Goal: Check status: Check status

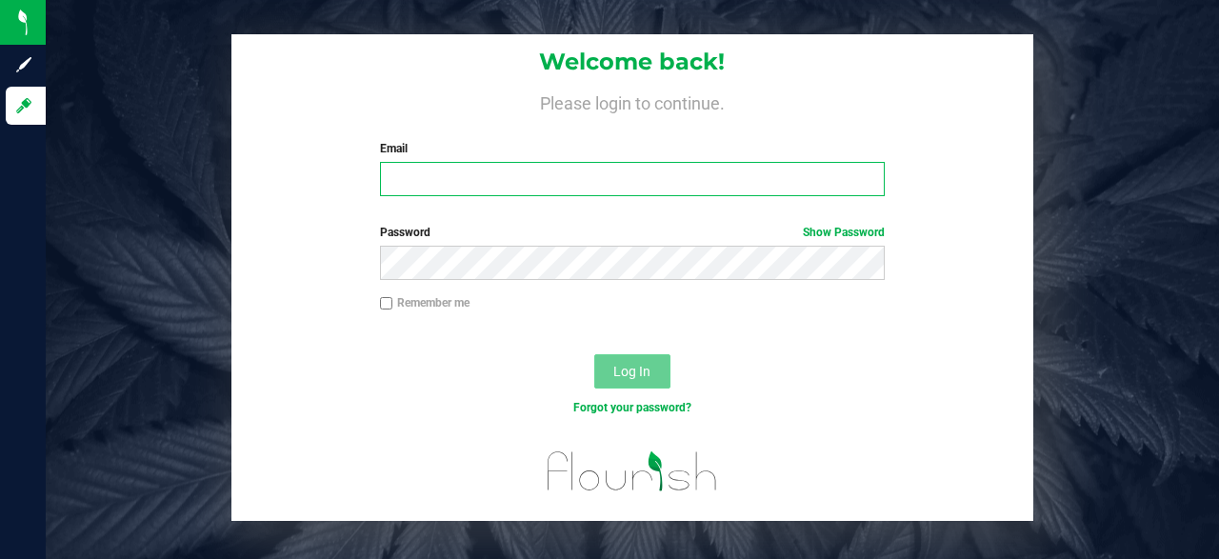
type input "[EMAIL_ADDRESS][DOMAIN_NAME]"
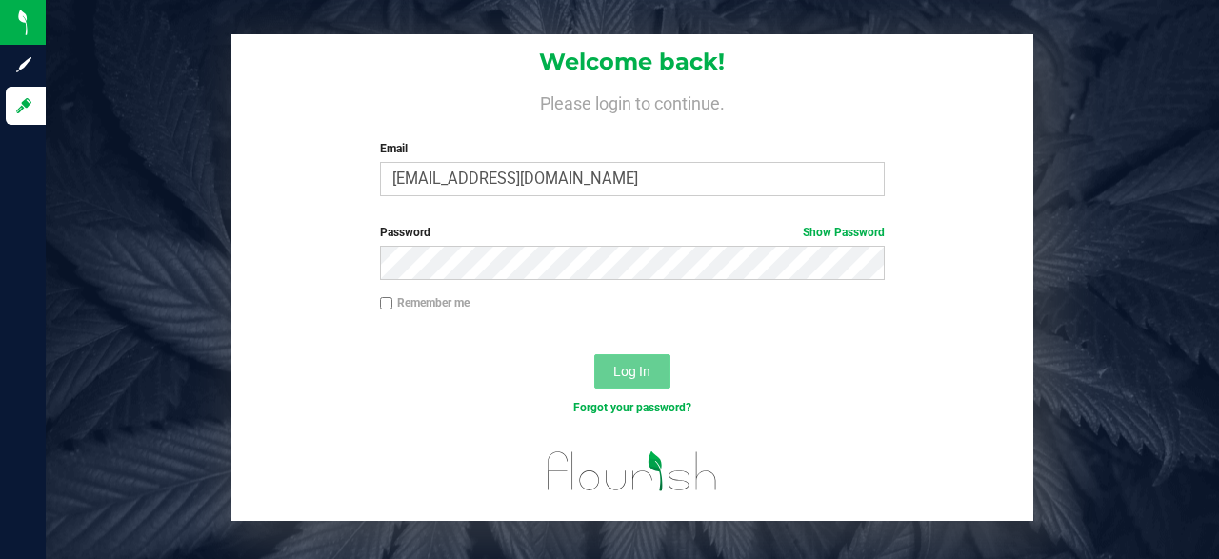
click at [637, 374] on span "Log In" at bounding box center [631, 371] width 37 height 15
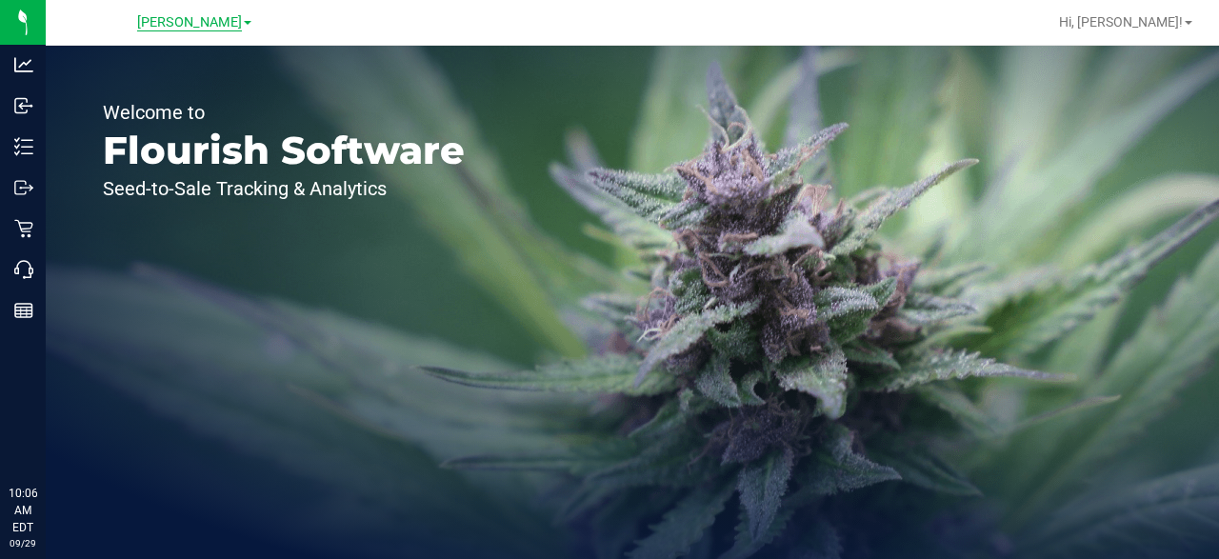
click at [223, 22] on span "[PERSON_NAME]" at bounding box center [189, 22] width 105 height 17
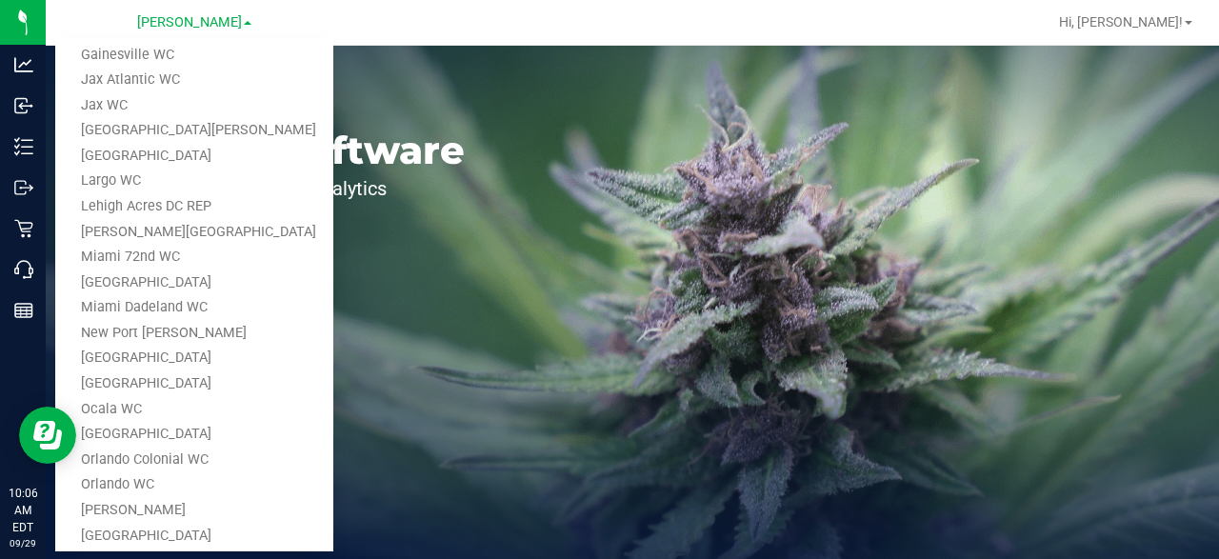
scroll to position [381, 0]
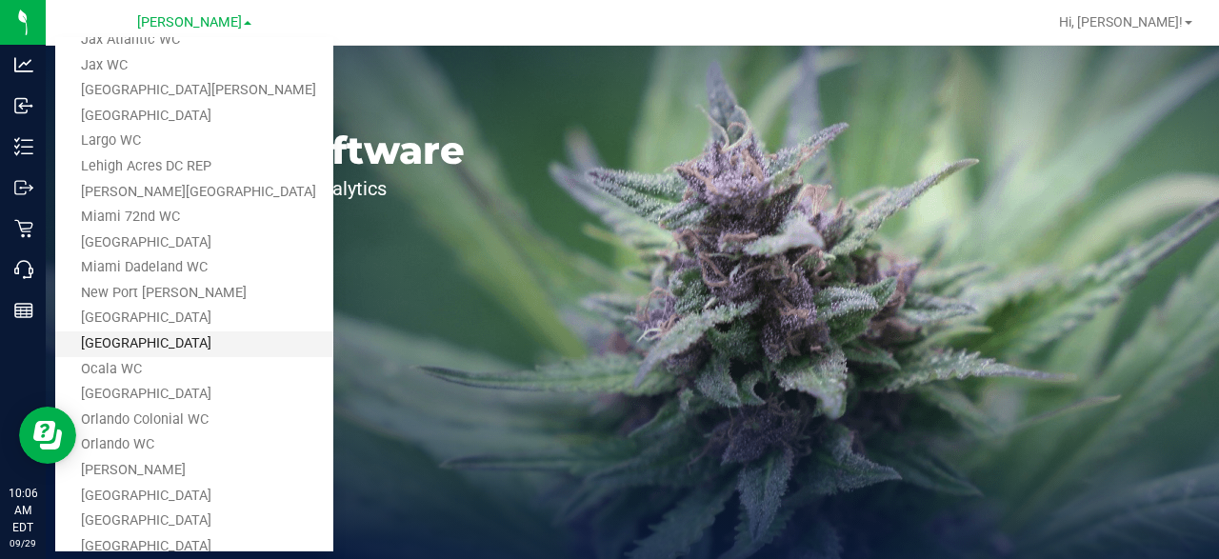
click at [174, 340] on link "[GEOGRAPHIC_DATA]" at bounding box center [194, 344] width 278 height 26
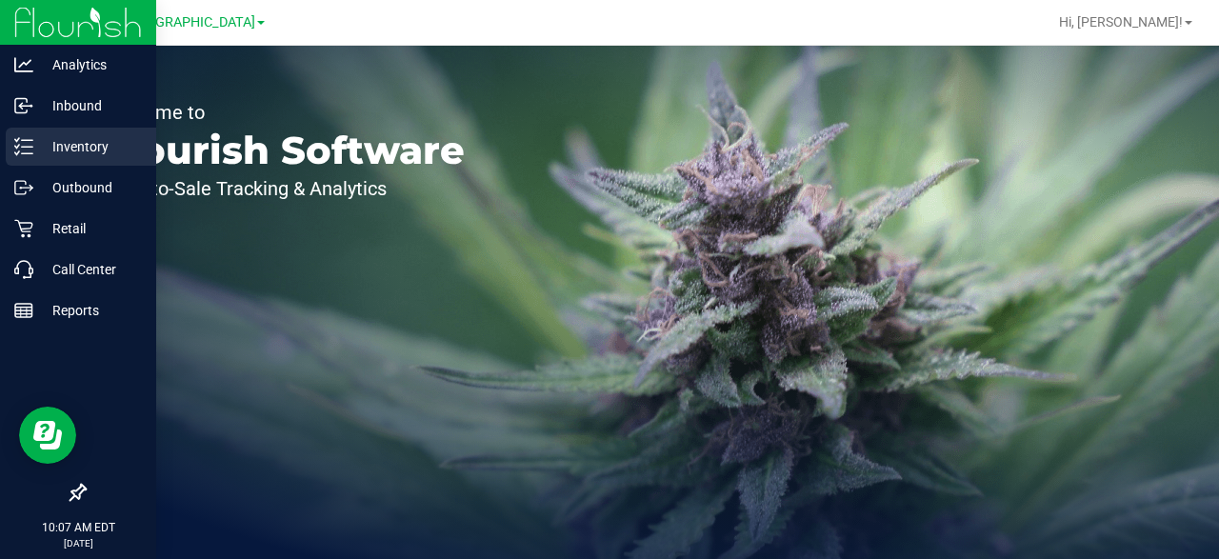
click at [93, 146] on p "Inventory" at bounding box center [90, 146] width 114 height 23
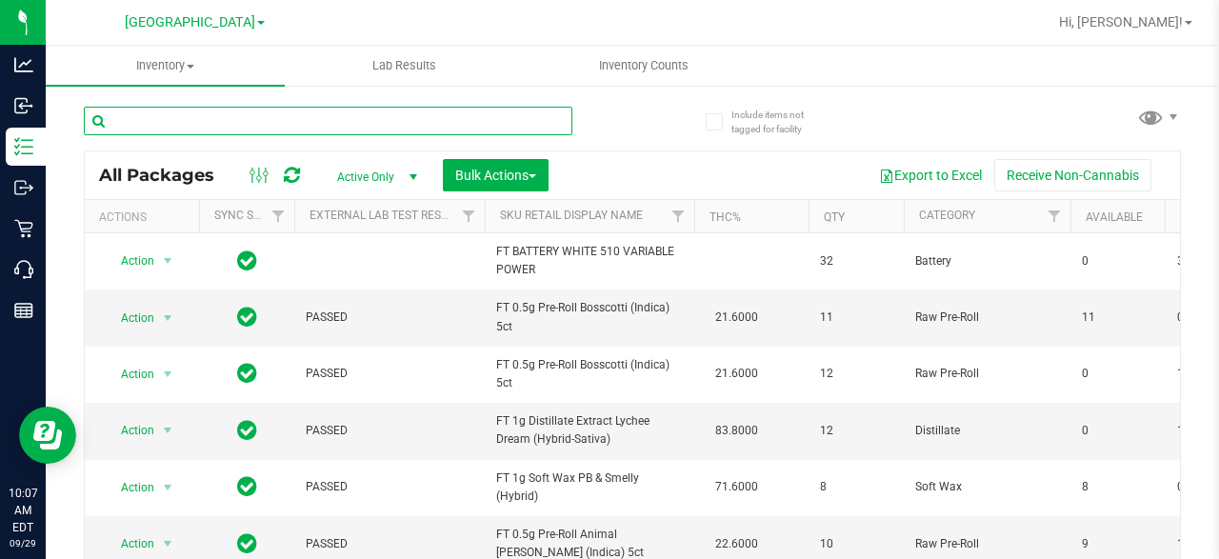
click at [305, 123] on input "text" at bounding box center [328, 121] width 489 height 29
click at [308, 125] on input "text" at bounding box center [328, 121] width 489 height 29
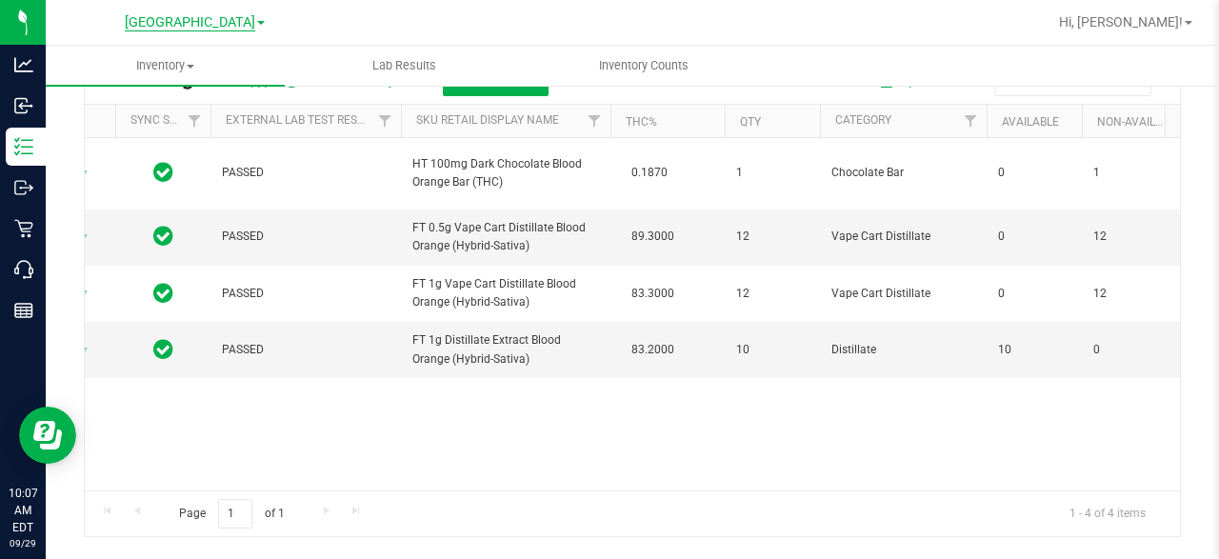
type input "blood"
click at [225, 25] on span "[GEOGRAPHIC_DATA]" at bounding box center [190, 22] width 130 height 17
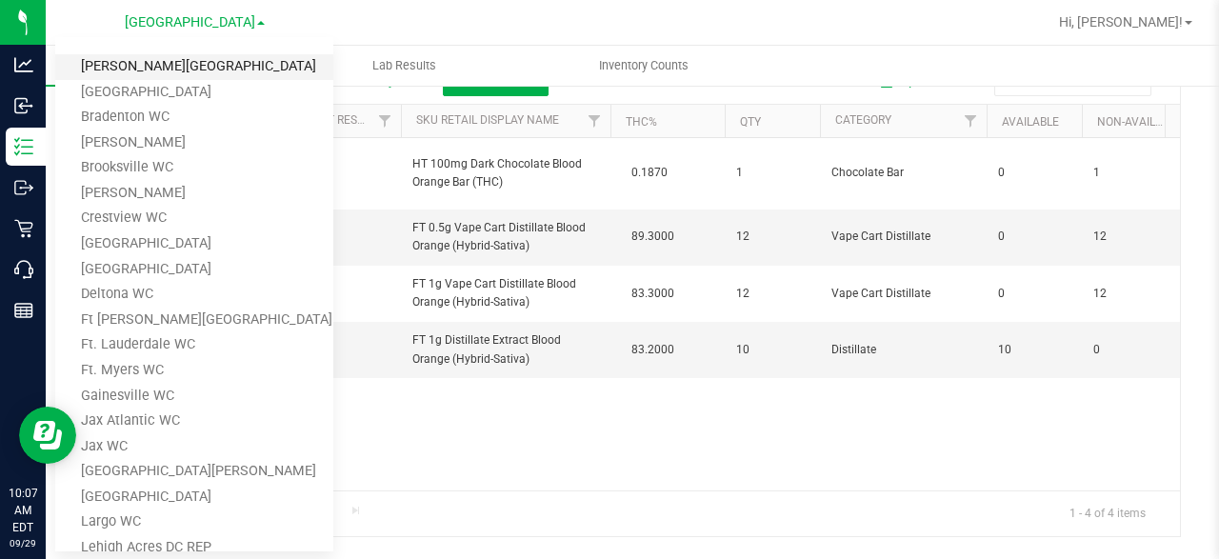
click at [210, 68] on link "[PERSON_NAME][GEOGRAPHIC_DATA]" at bounding box center [194, 67] width 278 height 26
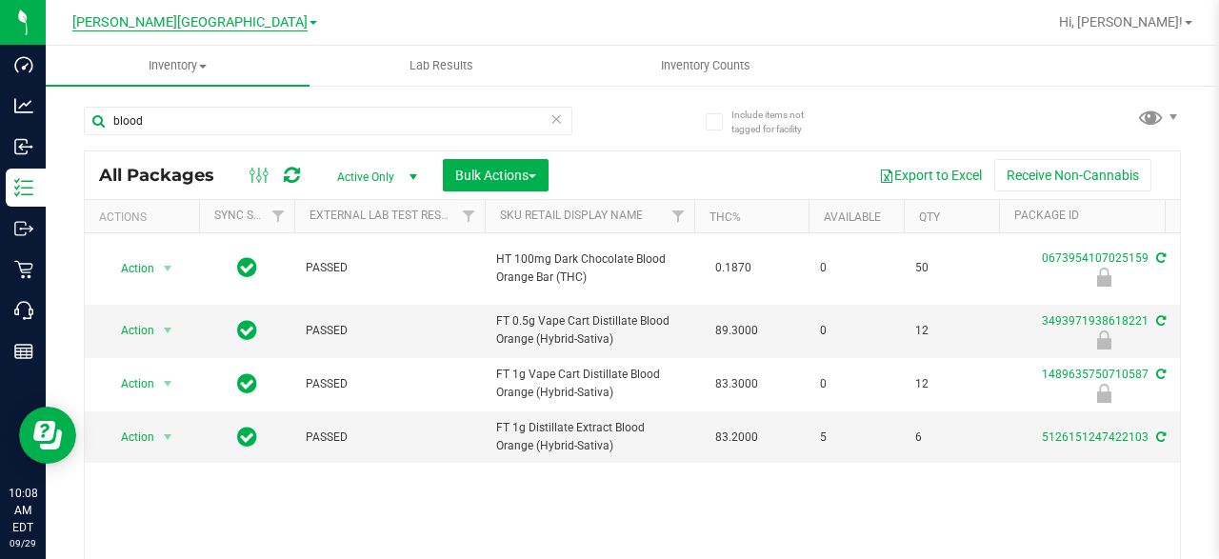
click at [232, 19] on span "[PERSON_NAME][GEOGRAPHIC_DATA]" at bounding box center [189, 22] width 235 height 17
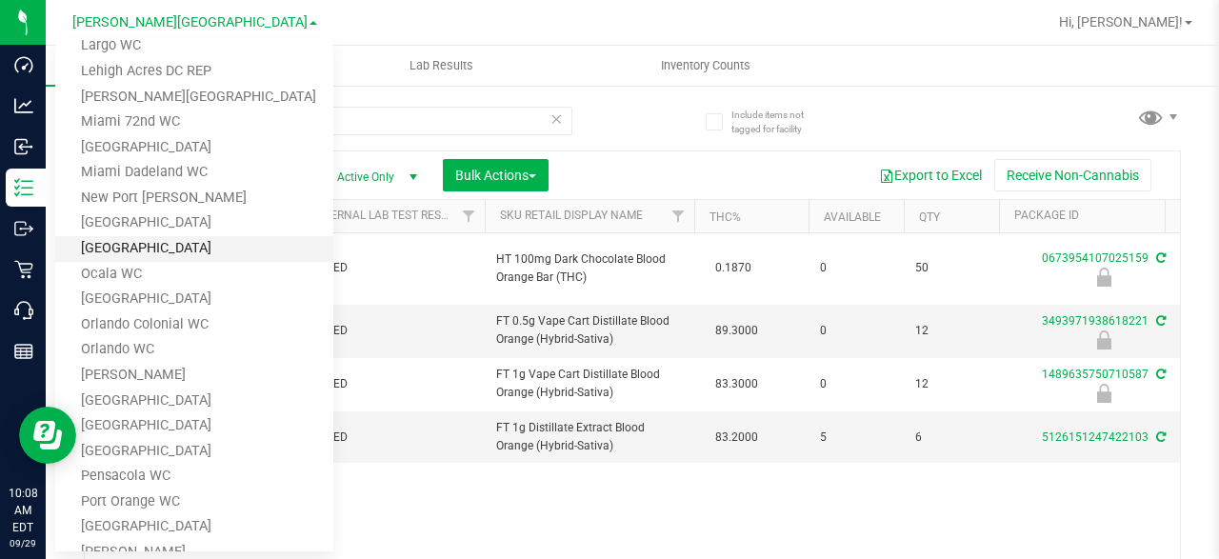
click at [192, 249] on link "[GEOGRAPHIC_DATA]" at bounding box center [194, 249] width 278 height 26
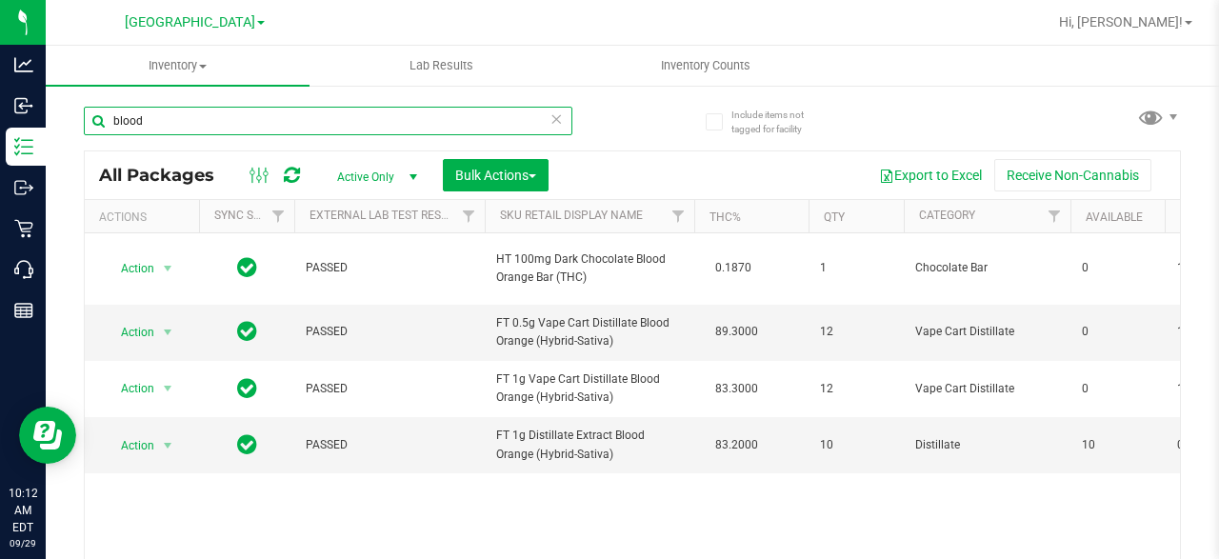
drag, startPoint x: 215, startPoint y: 120, endPoint x: 121, endPoint y: 121, distance: 94.3
click at [121, 121] on input "blood" at bounding box center [328, 121] width 489 height 29
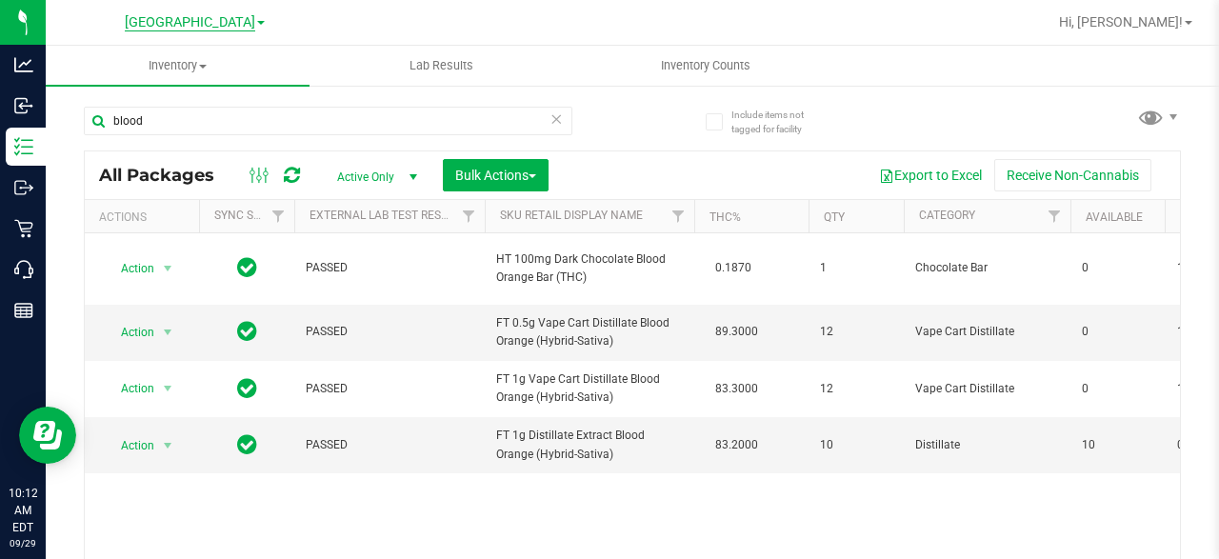
click at [201, 23] on span "[GEOGRAPHIC_DATA]" at bounding box center [190, 22] width 130 height 17
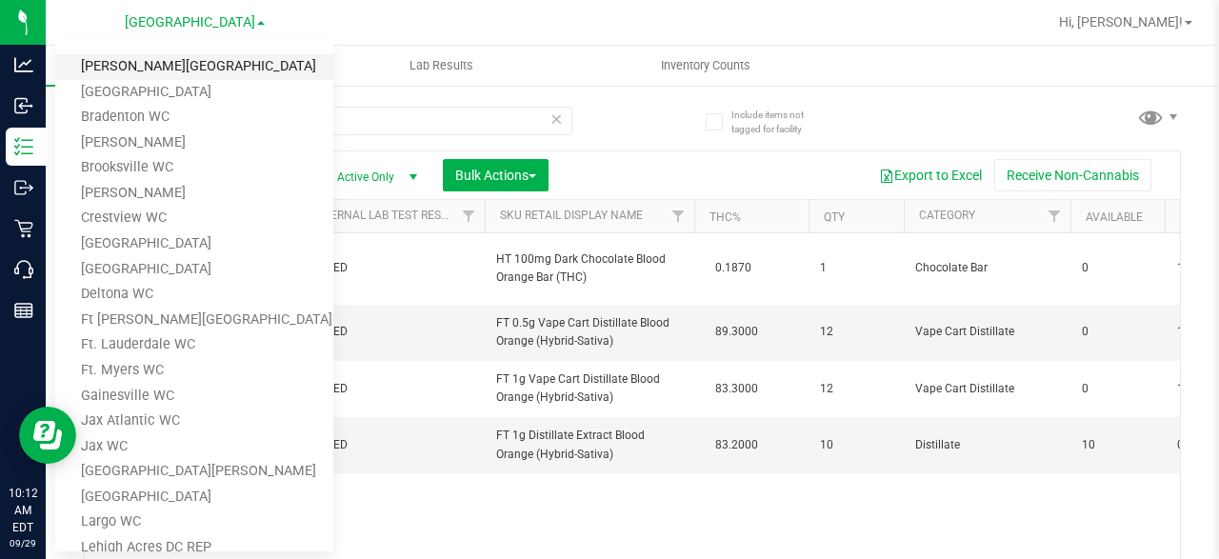
click at [200, 60] on link "[PERSON_NAME][GEOGRAPHIC_DATA]" at bounding box center [194, 67] width 278 height 26
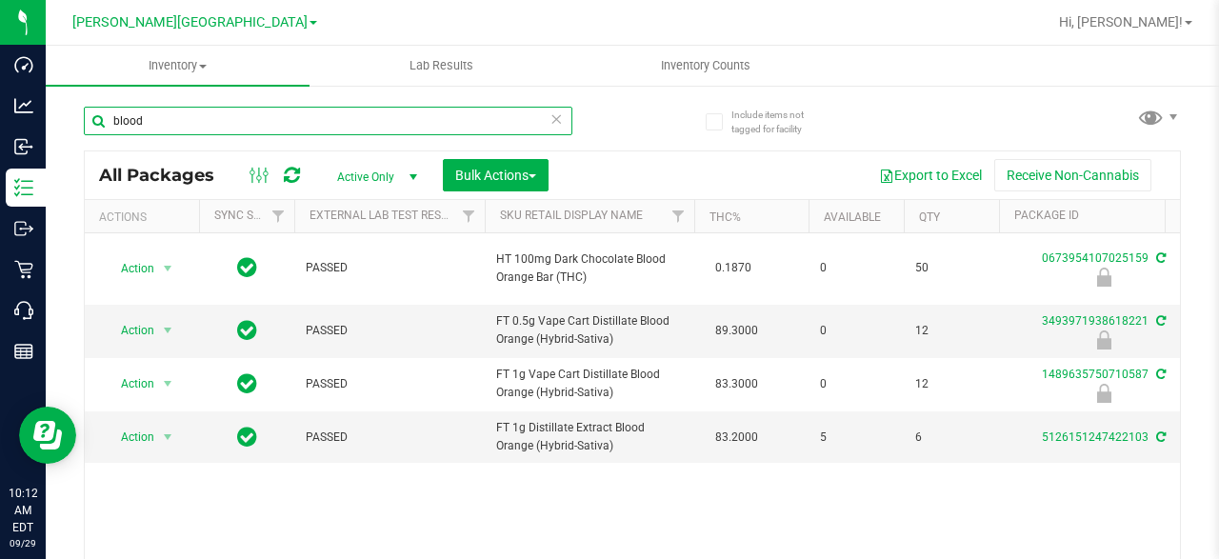
drag, startPoint x: 271, startPoint y: 125, endPoint x: 114, endPoint y: 121, distance: 157.2
click at [114, 121] on input "blood" at bounding box center [328, 121] width 489 height 29
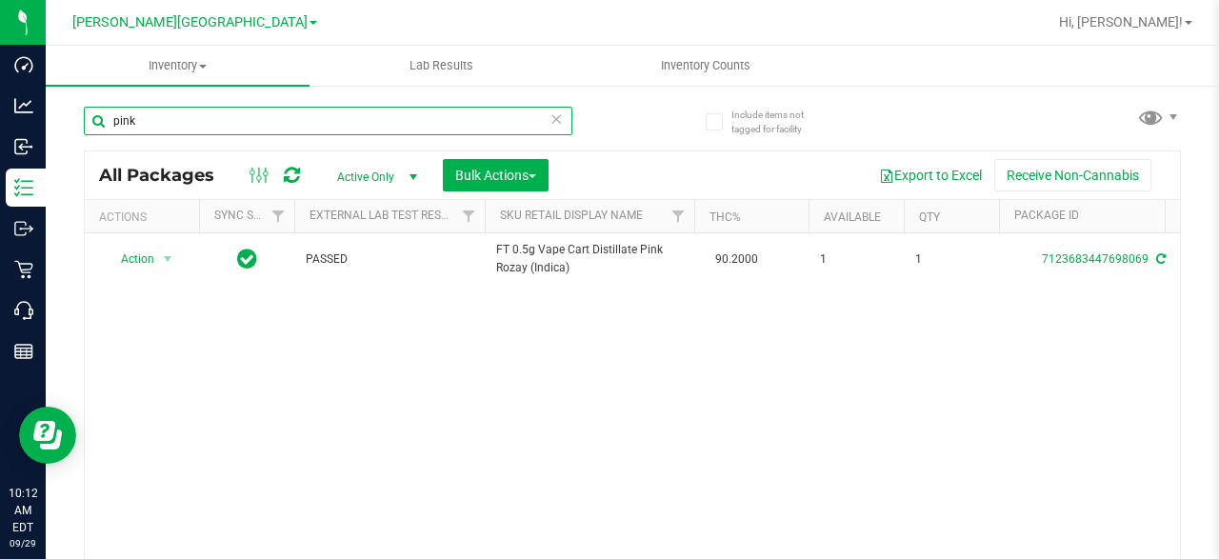
type input "pink"
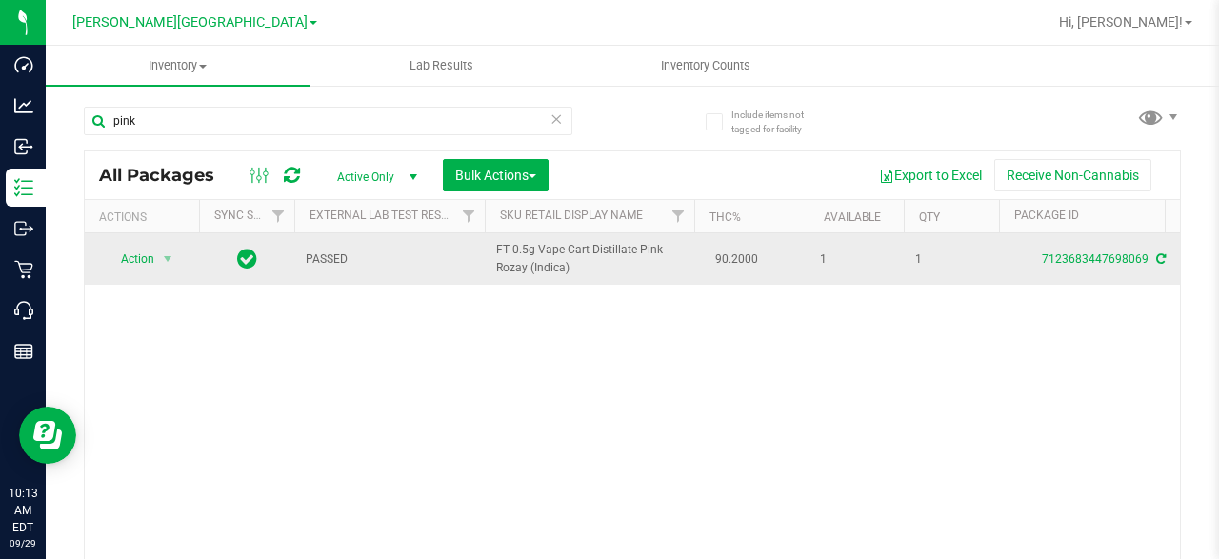
drag, startPoint x: 528, startPoint y: 266, endPoint x: 492, endPoint y: 251, distance: 38.0
click at [492, 251] on td "FT 0.5g Vape Cart Distillate Pink Rozay (Indica)" at bounding box center [590, 258] width 210 height 51
copy span "FT 0.5g Vape Cart Distillate Pink Rozay"
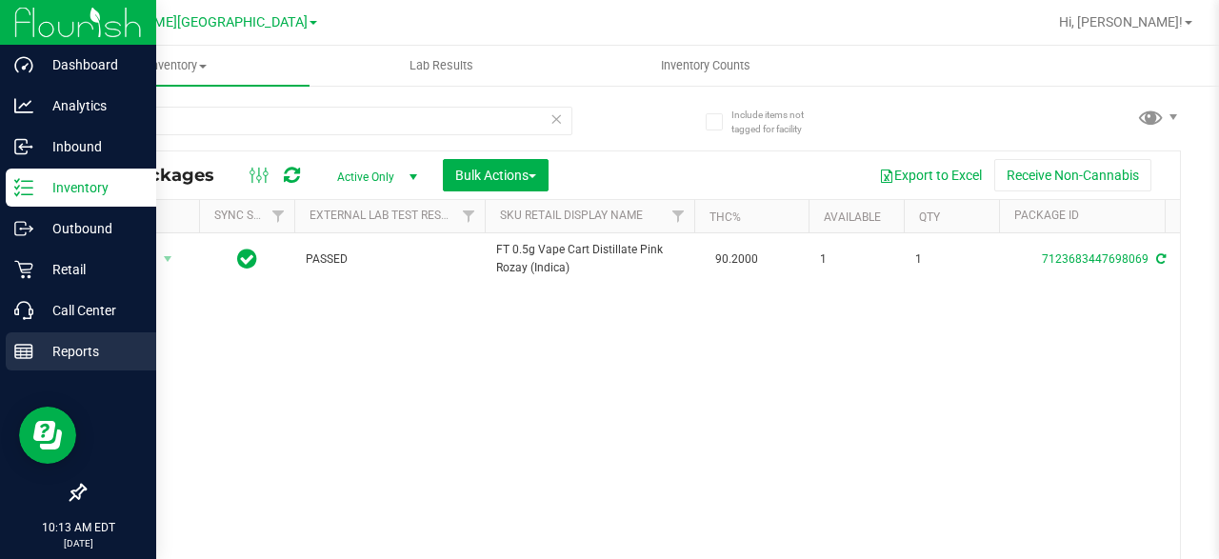
click at [88, 342] on p "Reports" at bounding box center [90, 351] width 114 height 23
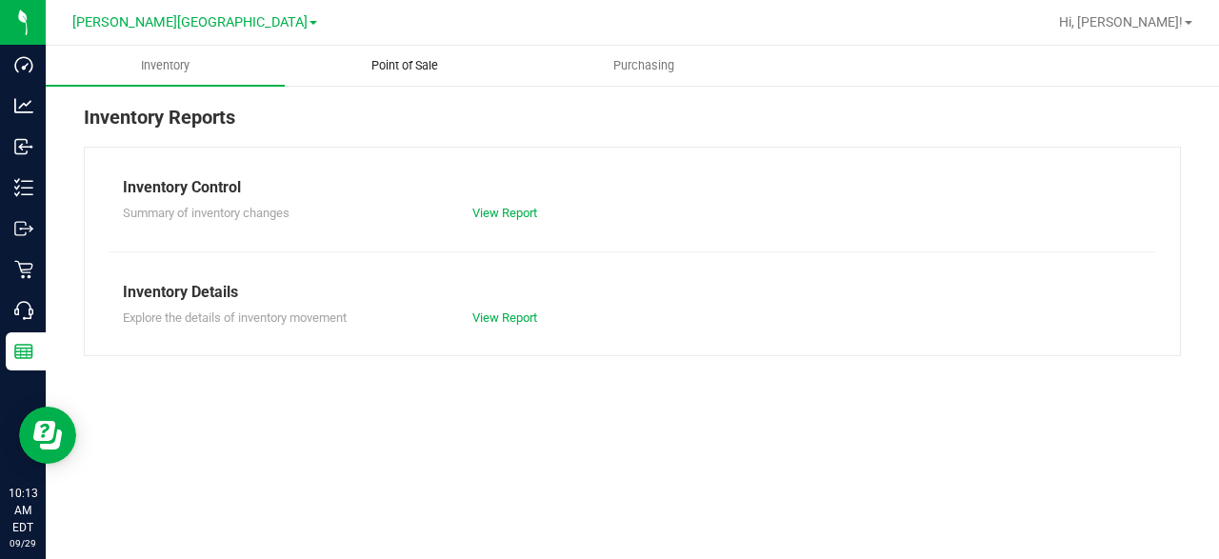
click at [411, 64] on span "Point of Sale" at bounding box center [405, 65] width 118 height 17
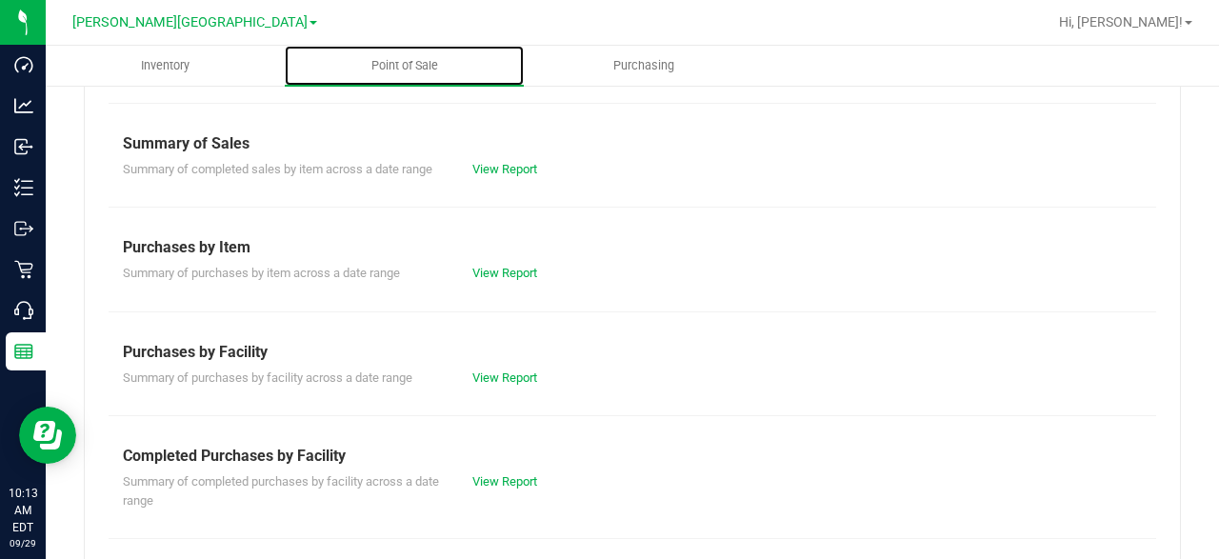
scroll to position [190, 0]
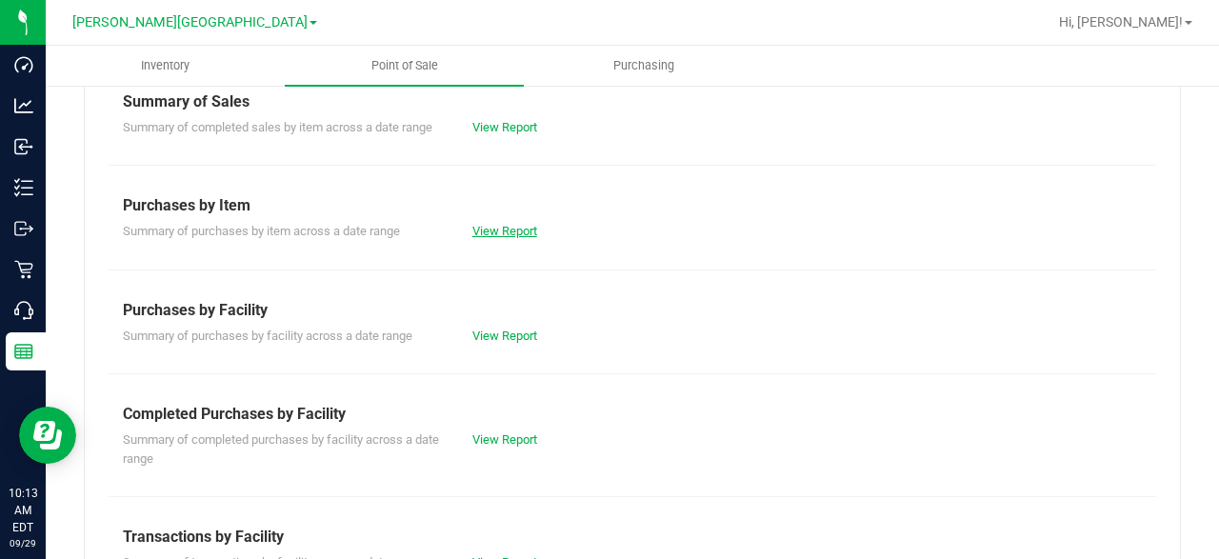
click at [513, 231] on link "View Report" at bounding box center [504, 231] width 65 height 14
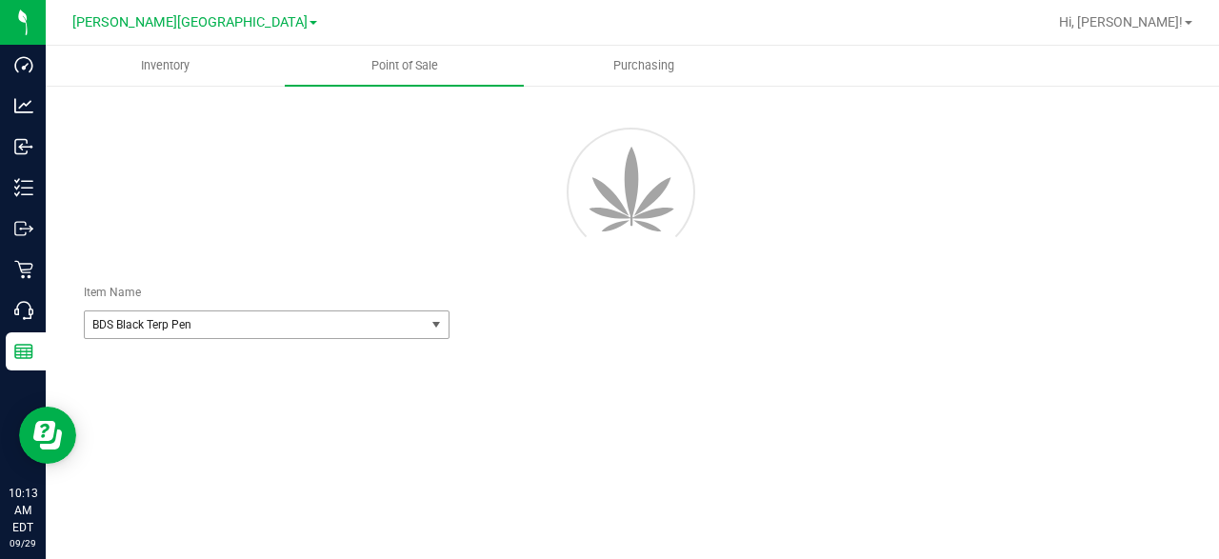
click at [429, 322] on span "select" at bounding box center [436, 324] width 15 height 15
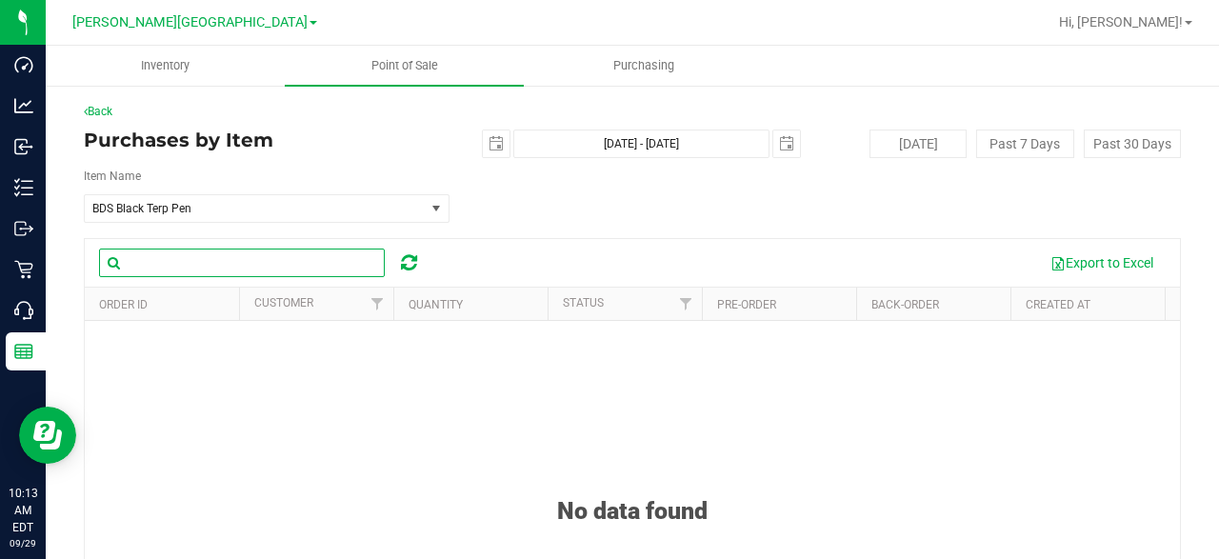
click at [283, 266] on input "text" at bounding box center [242, 263] width 286 height 29
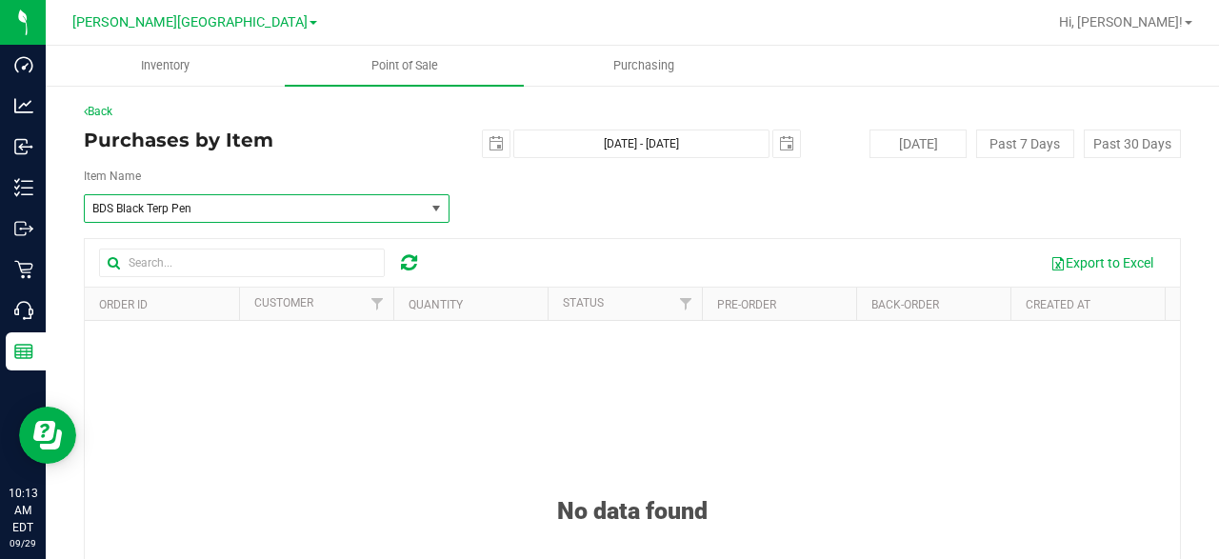
click at [269, 202] on span "BDS Black Terp Pen" at bounding box center [247, 208] width 311 height 13
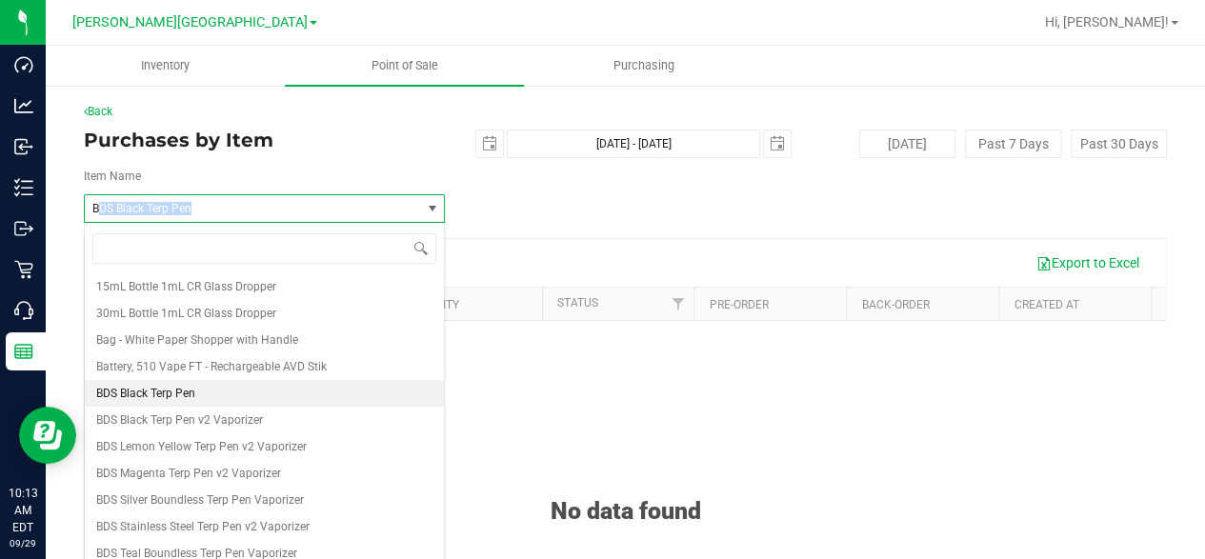
drag, startPoint x: 270, startPoint y: 208, endPoint x: 100, endPoint y: 203, distance: 170.5
click at [100, 203] on span "BDS Black Terp Pen" at bounding box center [246, 208] width 308 height 13
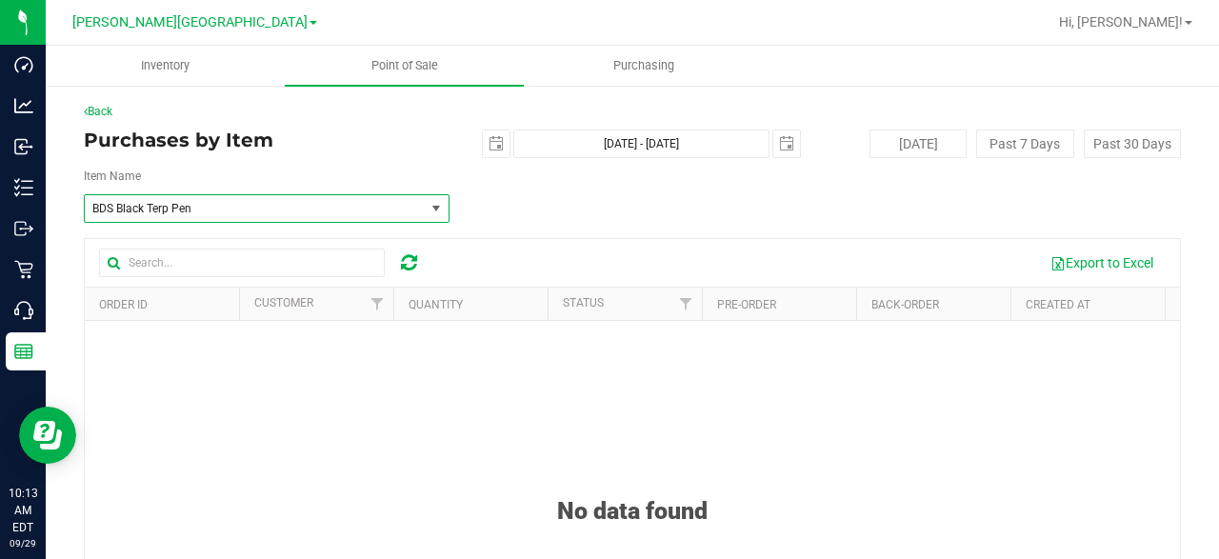
click at [432, 207] on span "select" at bounding box center [436, 208] width 15 height 15
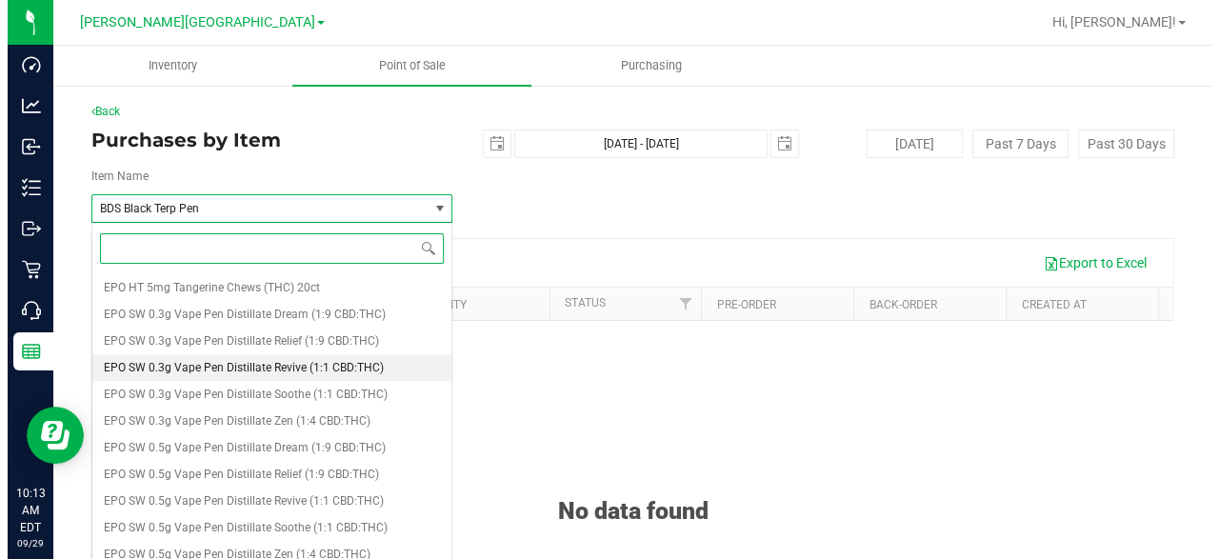
scroll to position [4666, 0]
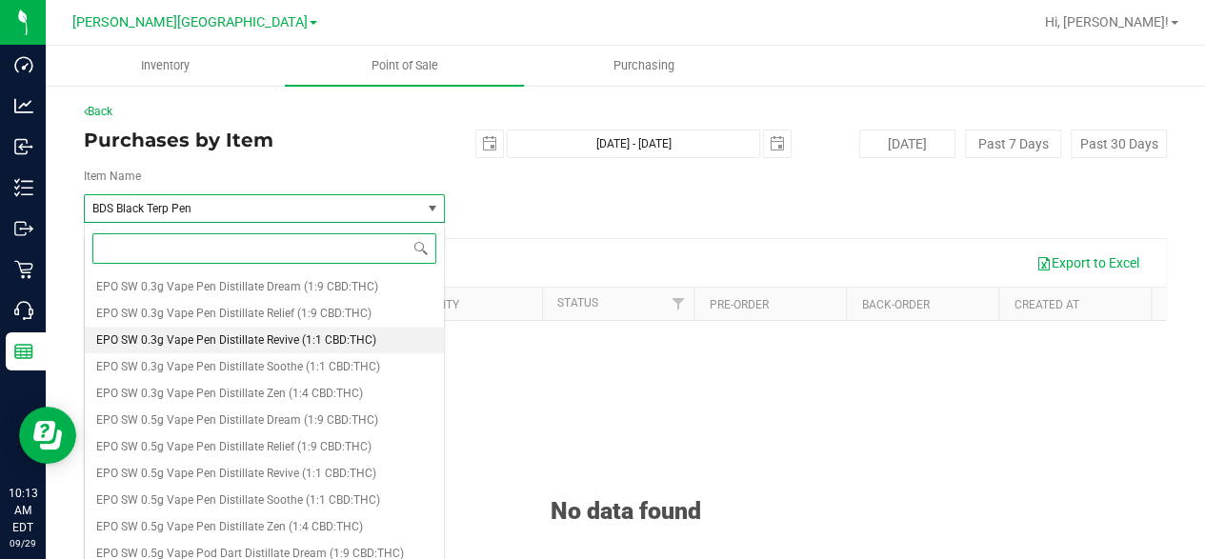
paste input "FT 0.5g Vape Cart Distillate Pink Rozay"
type input "FT 0.5g Vape Cart Distillate Pink Rozay"
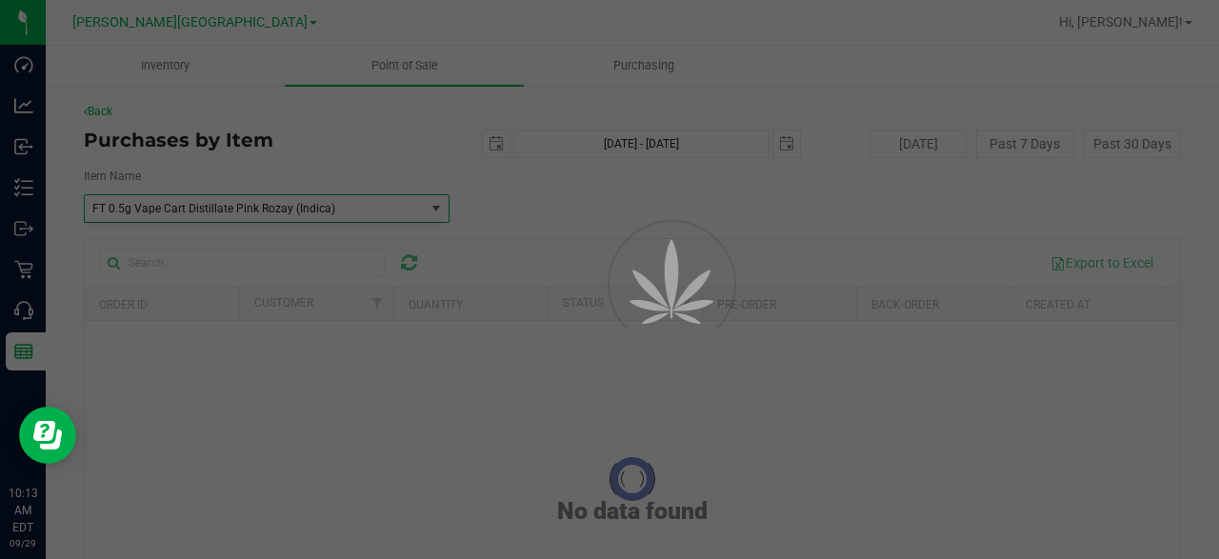
scroll to position [29838, 0]
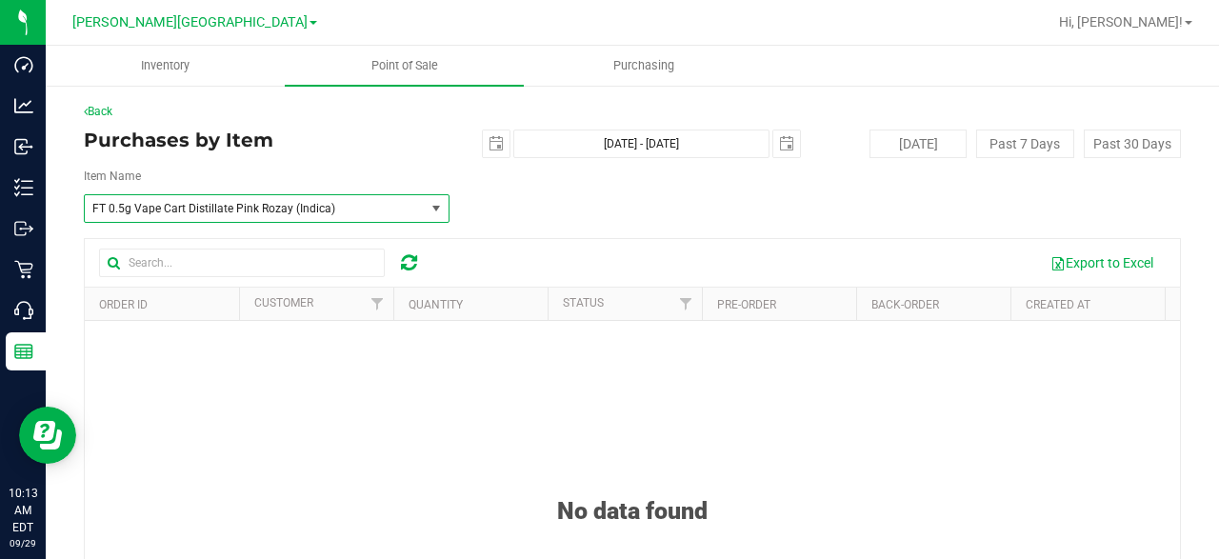
click at [350, 208] on span "FT 0.5g Vape Cart Distillate Pink Rozay (Indica)" at bounding box center [247, 208] width 311 height 13
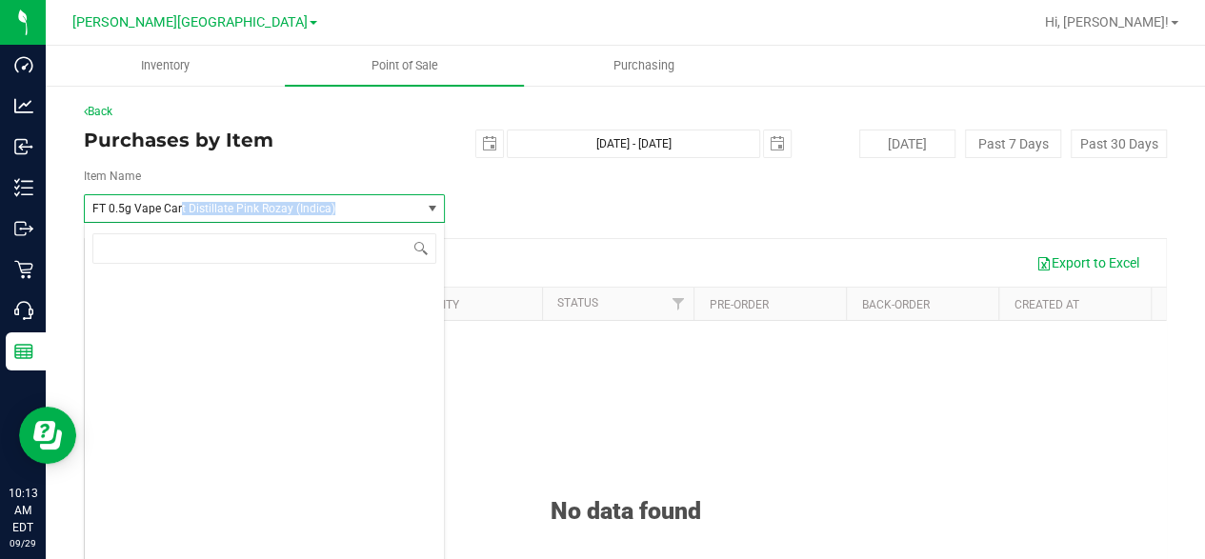
drag, startPoint x: 350, startPoint y: 207, endPoint x: 177, endPoint y: 208, distance: 173.3
click at [178, 209] on span "FT 0.5g Vape Cart Distillate Pink Rozay (Indica)" at bounding box center [246, 208] width 308 height 13
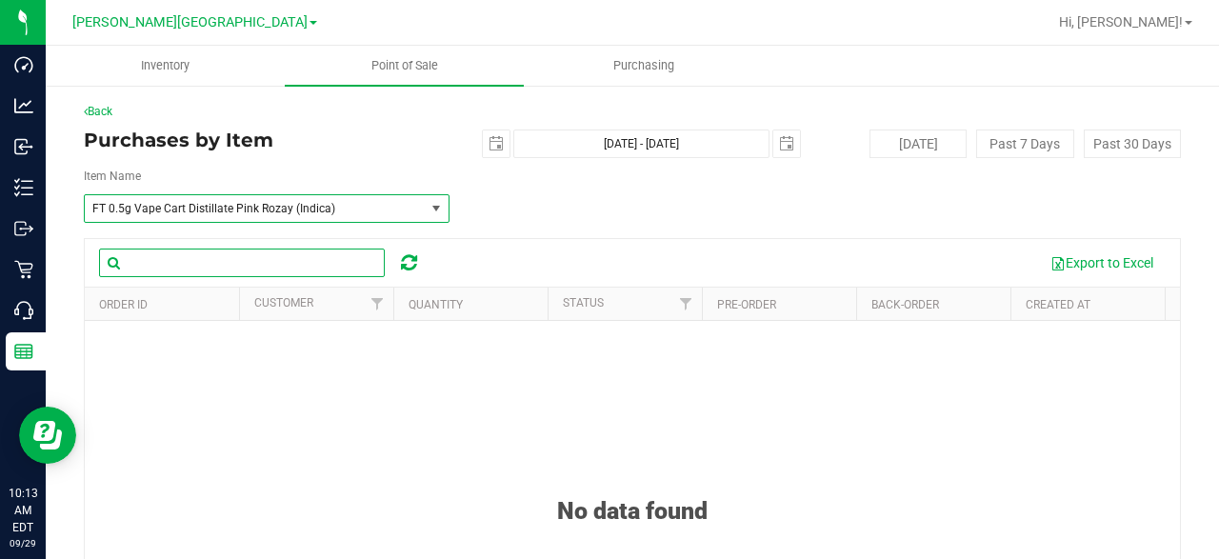
click at [180, 249] on input "text" at bounding box center [242, 263] width 286 height 29
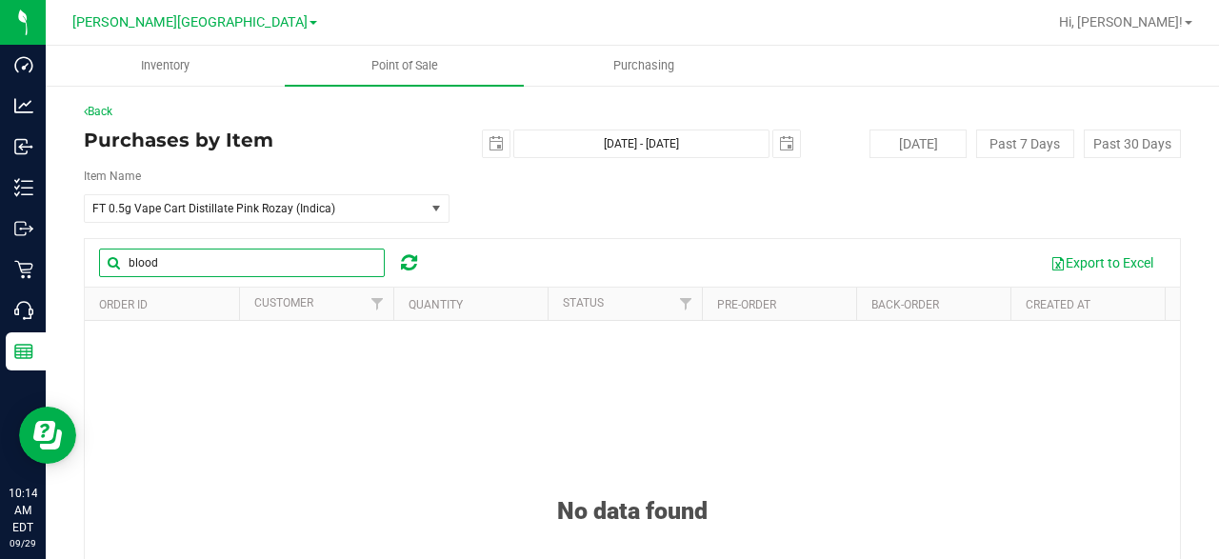
type input "blood"
click at [410, 259] on icon at bounding box center [409, 262] width 16 height 19
click at [489, 147] on span "select" at bounding box center [496, 143] width 15 height 15
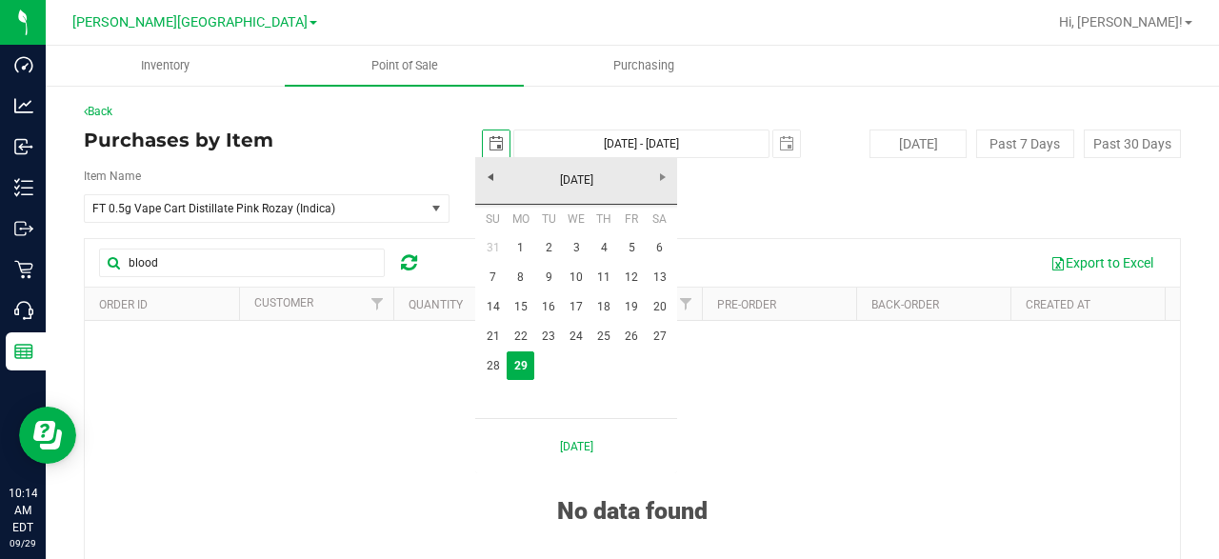
scroll to position [0, 47]
click at [511, 334] on link "22" at bounding box center [521, 337] width 28 height 30
type input "[DATE]"
type input "[DATE] - [DATE]"
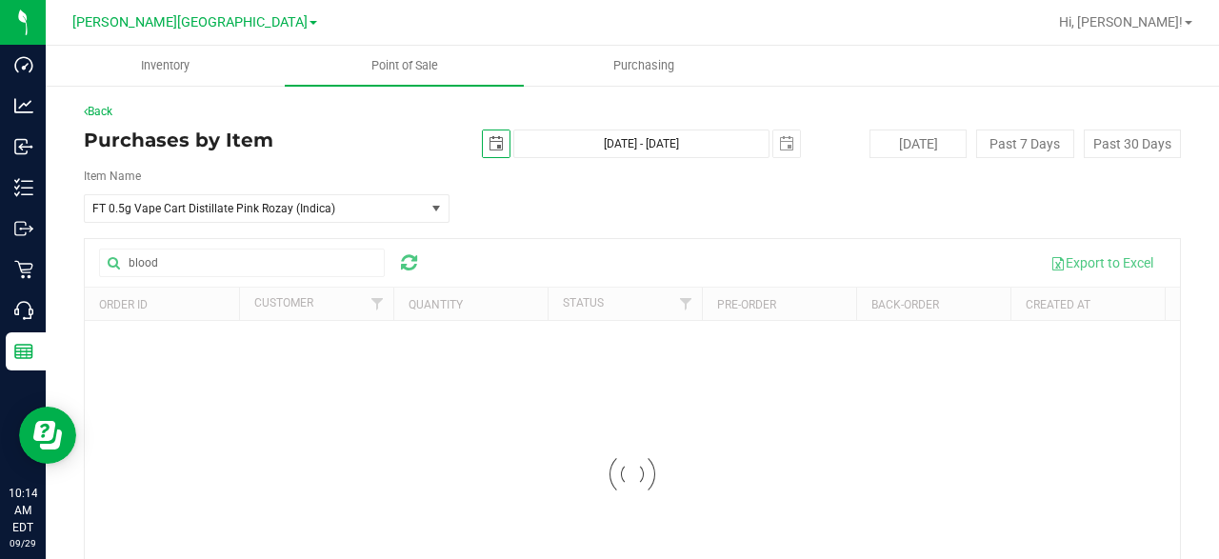
click at [340, 260] on div at bounding box center [632, 474] width 1095 height 470
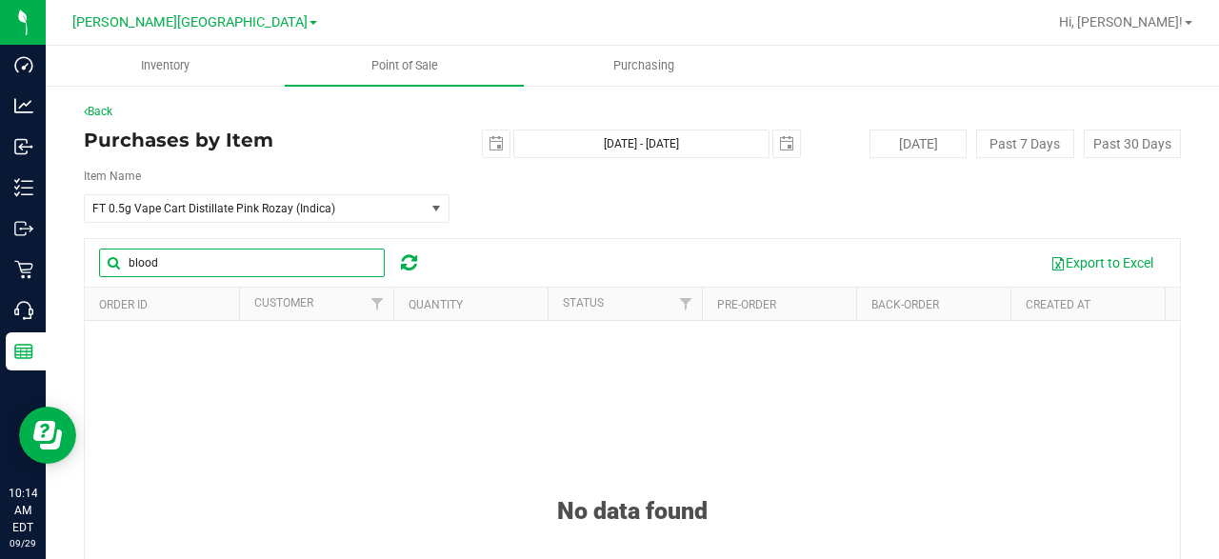
click at [330, 260] on input "blood" at bounding box center [242, 263] width 286 height 29
click at [392, 203] on span "FT 0.5g Vape Cart Distillate Pink Rozay (Indica)" at bounding box center [247, 208] width 311 height 13
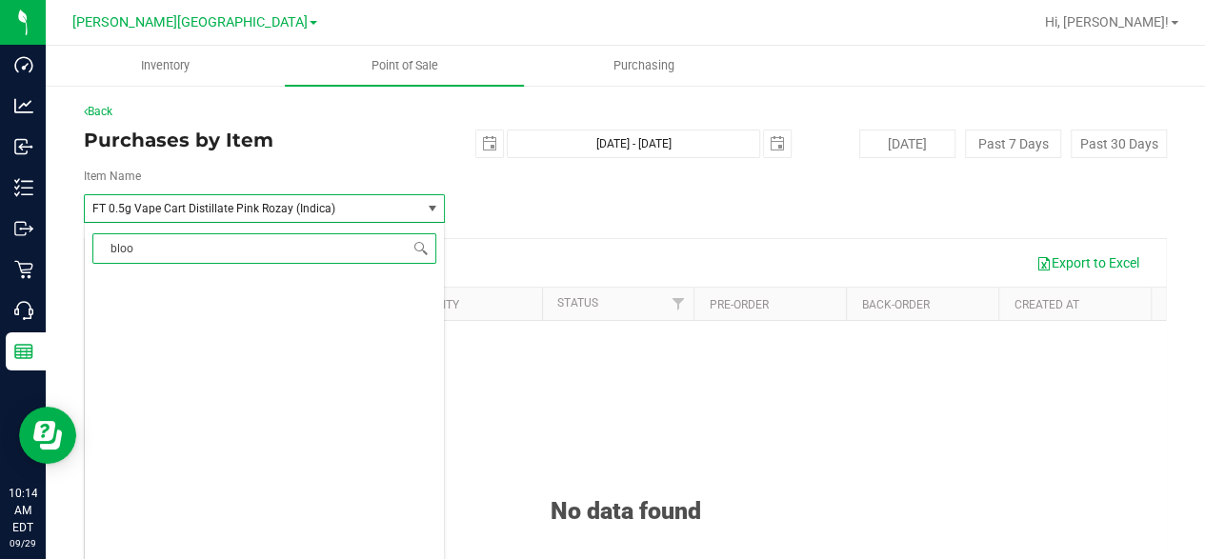
type input "blood"
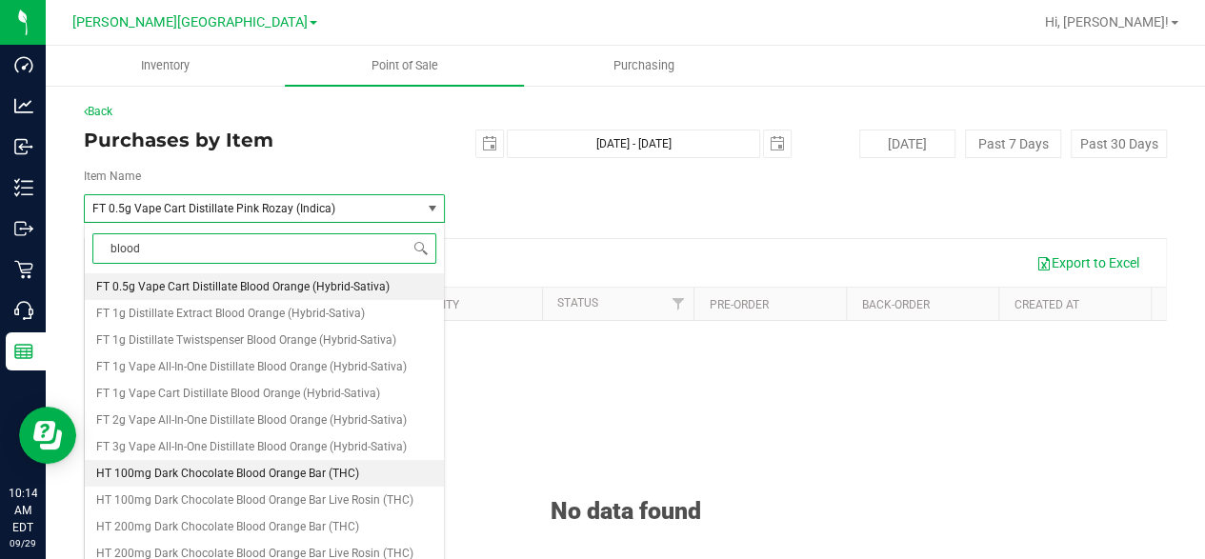
click at [341, 473] on span "HT 100mg Dark Chocolate Blood Orange Bar (THC)" at bounding box center [227, 473] width 263 height 13
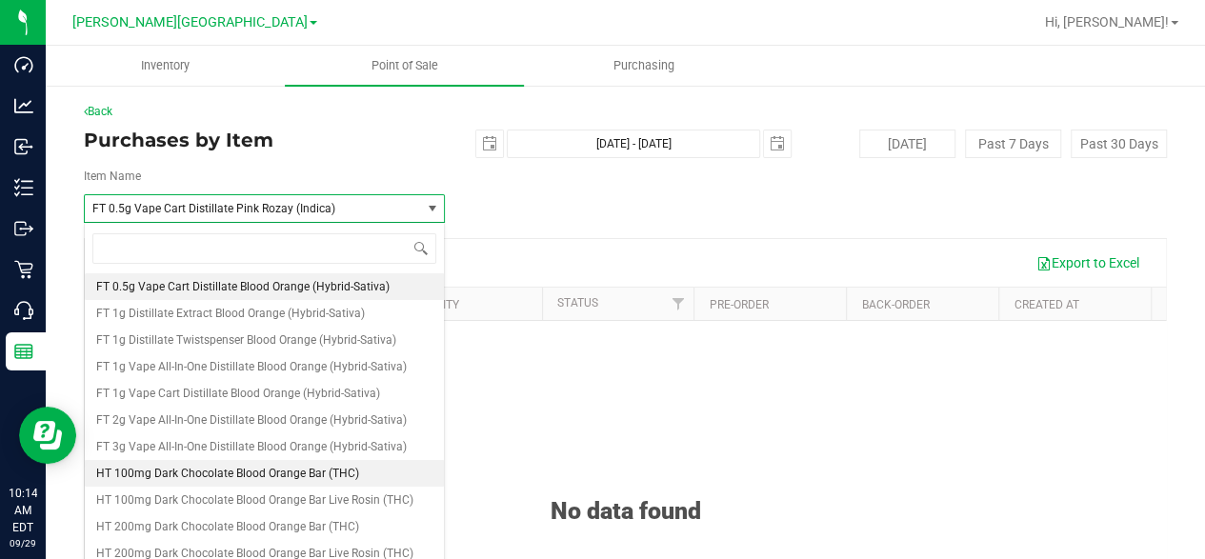
scroll to position [101088, 0]
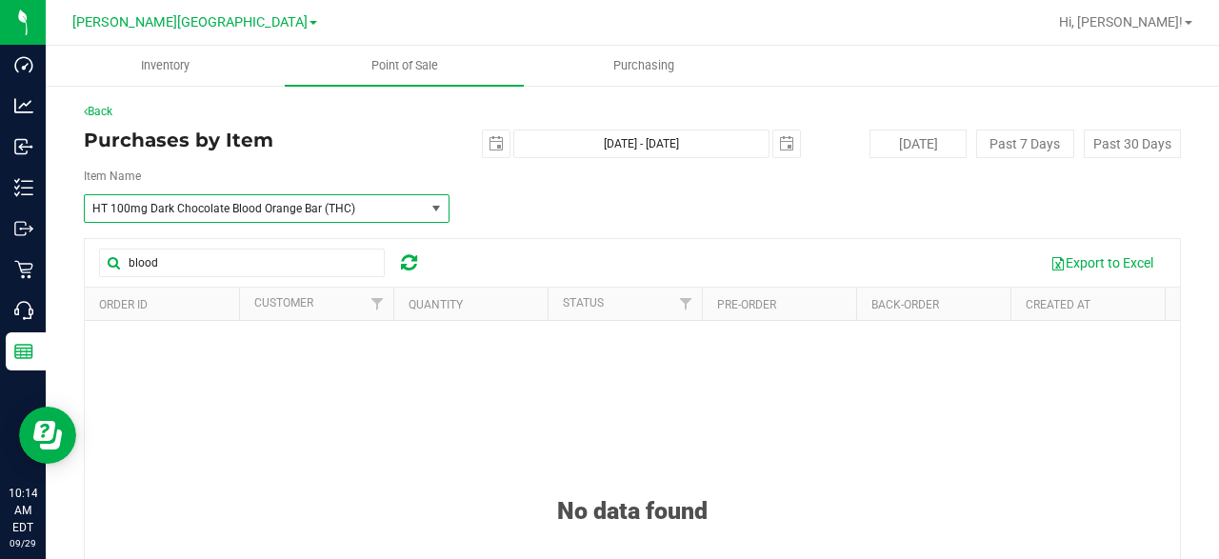
click at [425, 205] on span "select" at bounding box center [437, 208] width 24 height 27
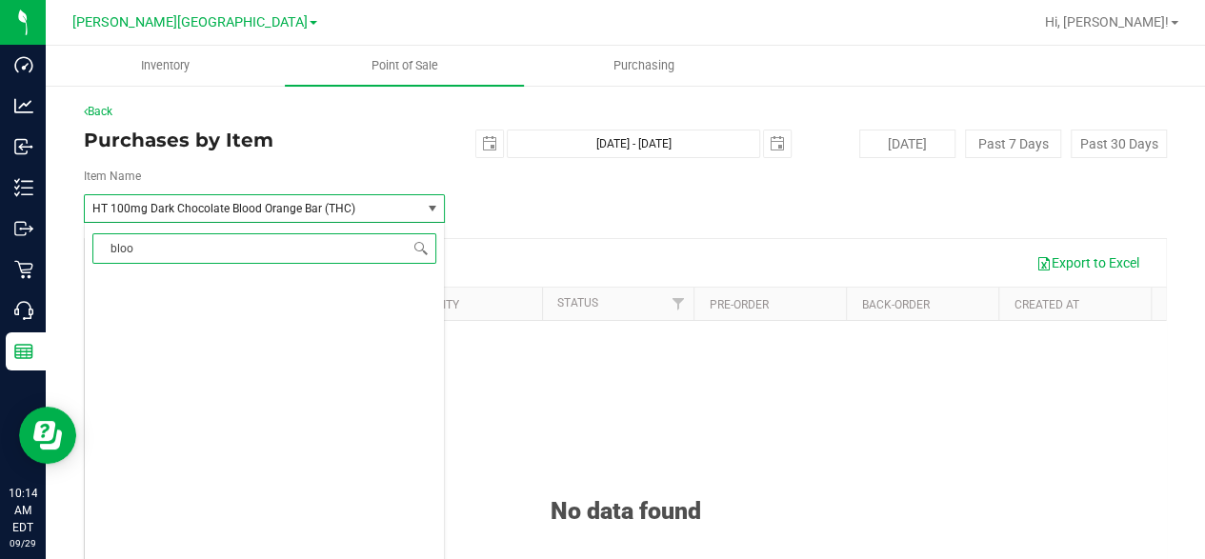
type input "blood"
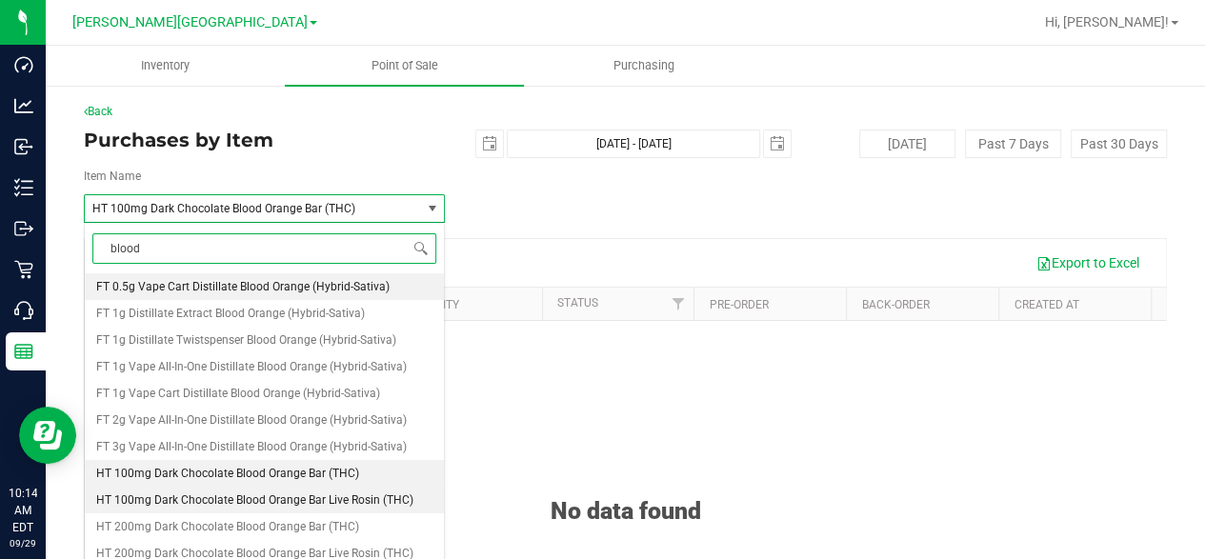
click at [294, 494] on span "HT 100mg Dark Chocolate Blood Orange Bar Live Rosin (THC)" at bounding box center [254, 499] width 317 height 13
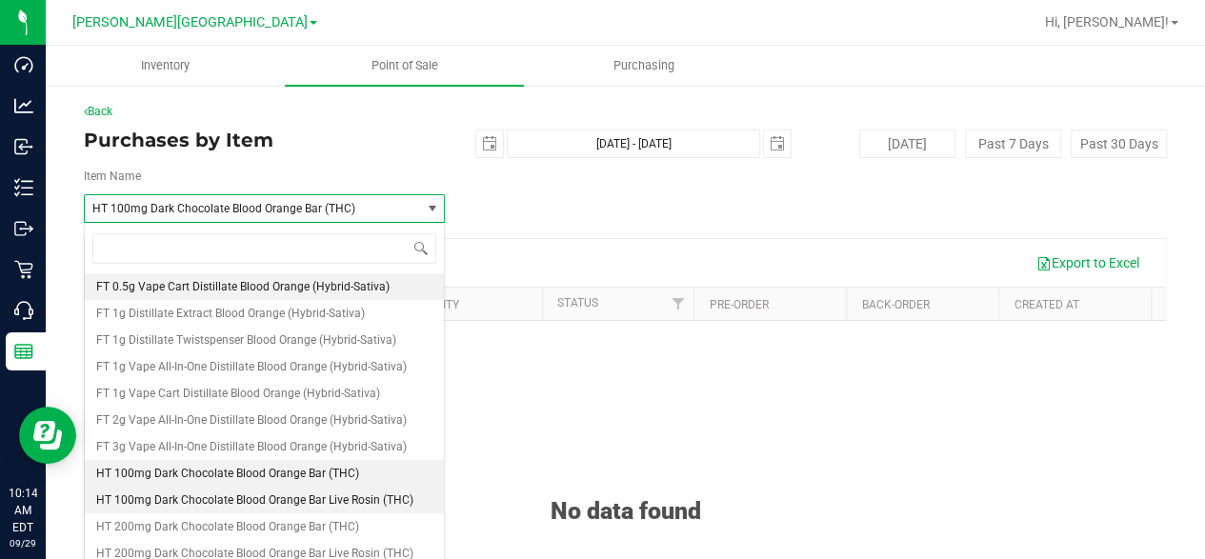
scroll to position [101114, 0]
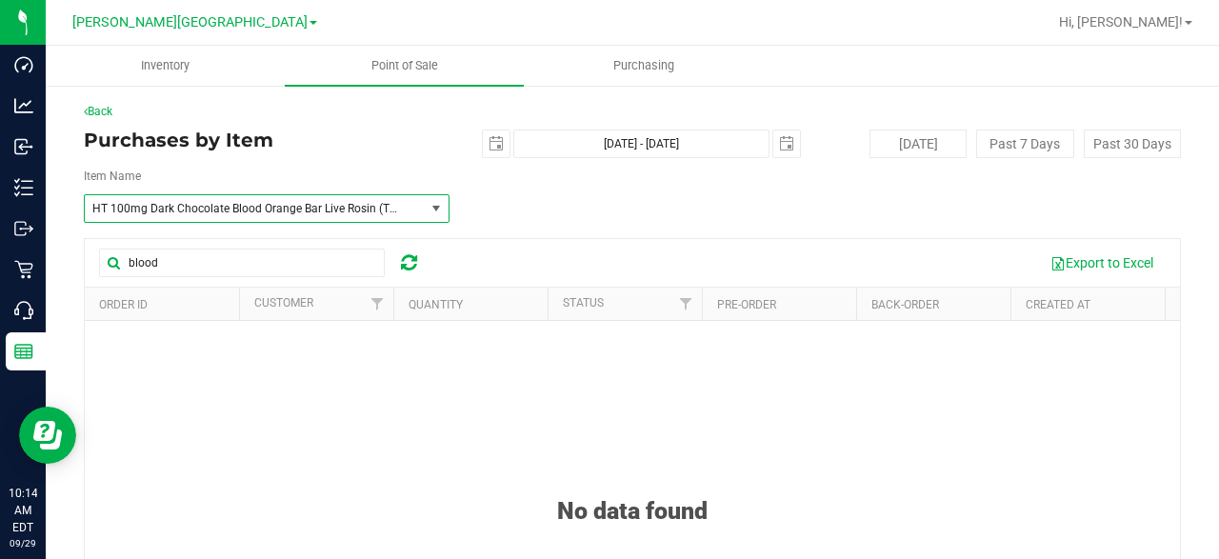
click at [369, 208] on span "HT 100mg Dark Chocolate Blood Orange Bar Live Rosin (THC)" at bounding box center [247, 208] width 311 height 13
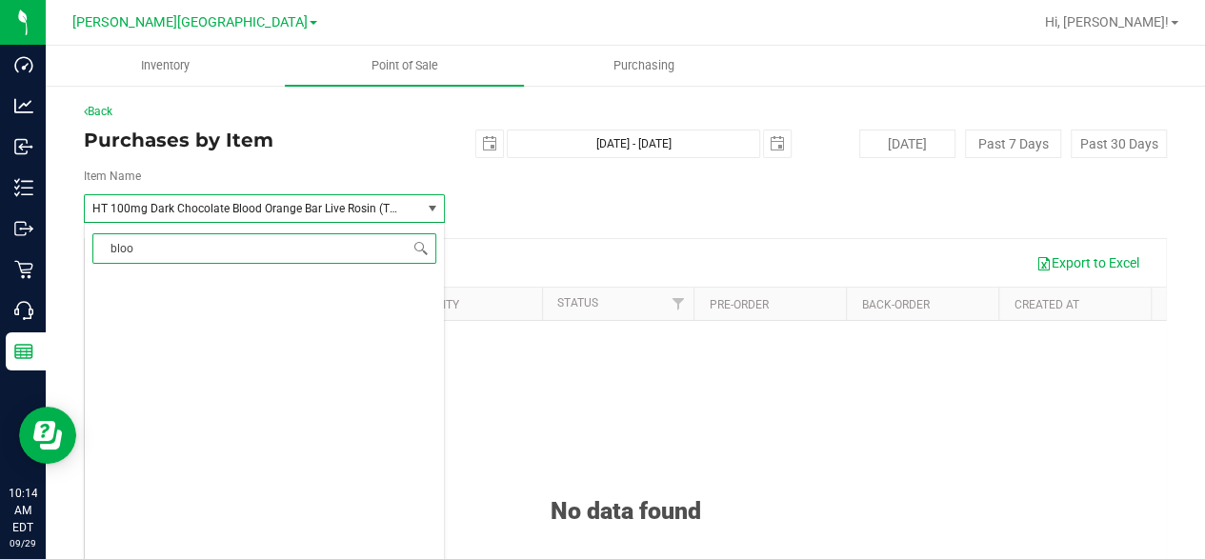
type input "blood"
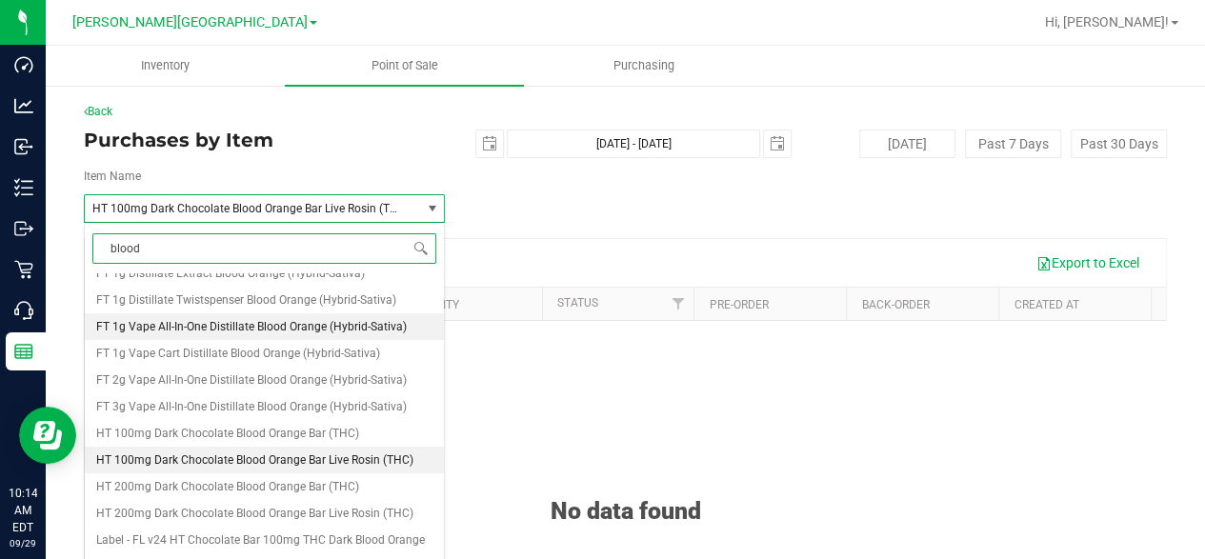
scroll to position [61, 0]
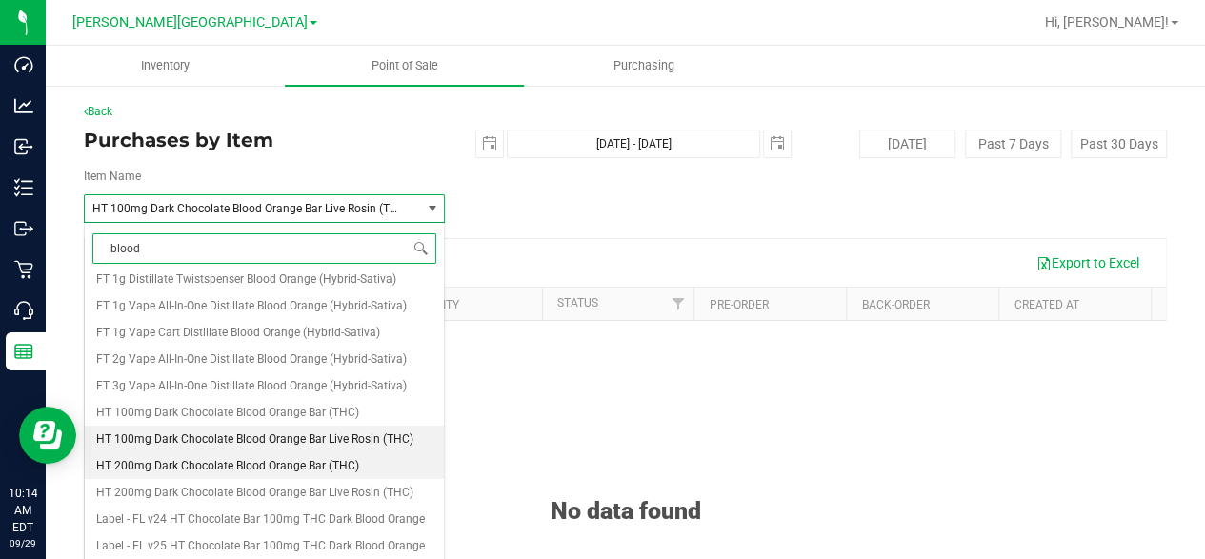
click at [301, 468] on span "HT 200mg Dark Chocolate Blood Orange Bar (THC)" at bounding box center [227, 465] width 263 height 13
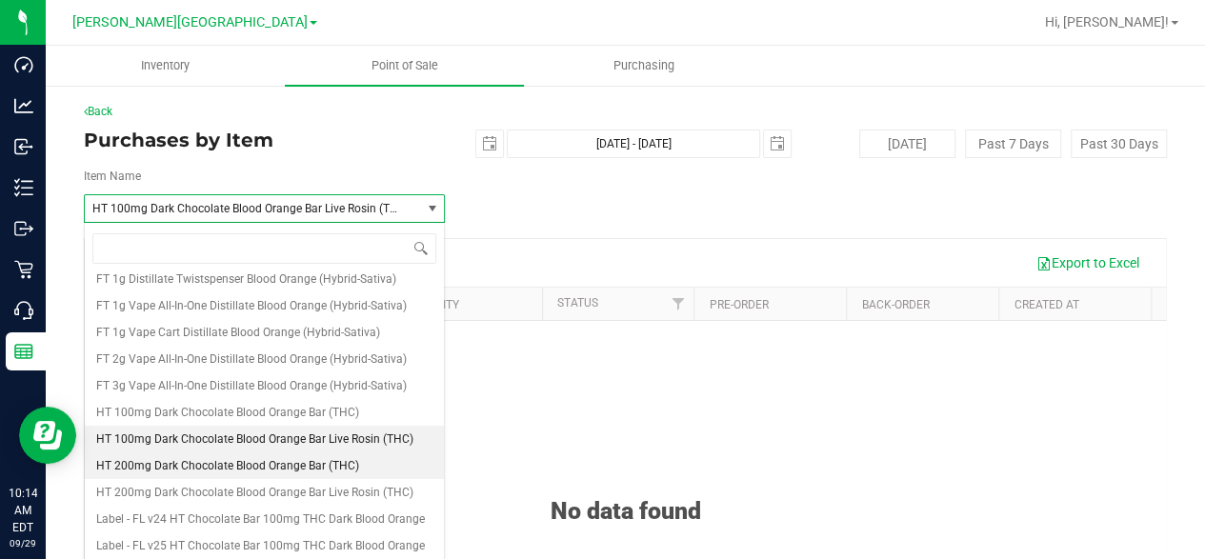
scroll to position [101594, 0]
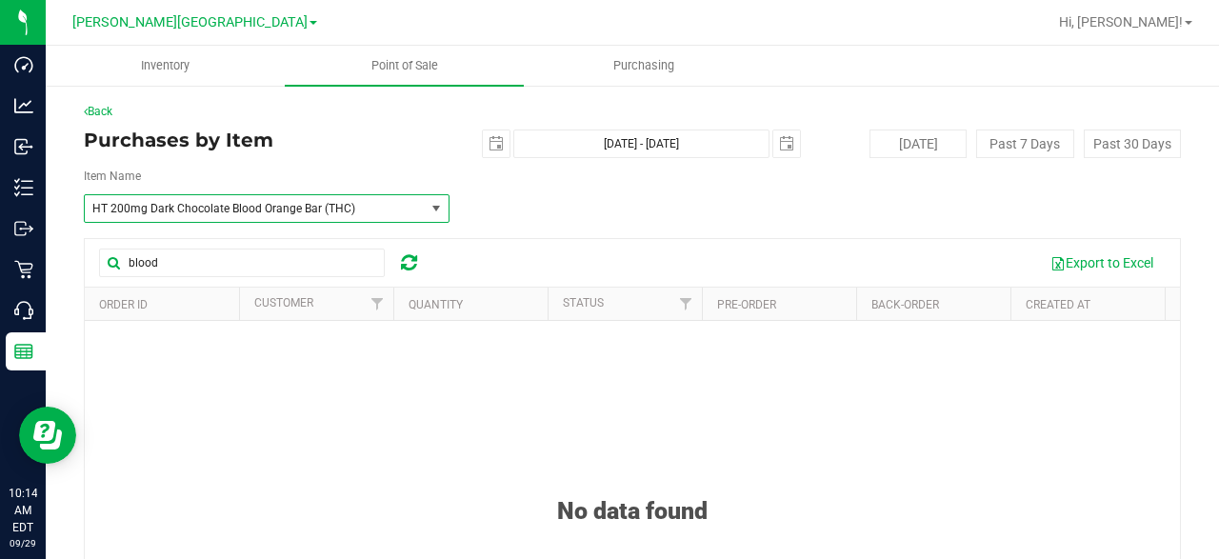
click at [413, 207] on span "HT 200mg Dark Chocolate Blood Orange Bar (THC)" at bounding box center [255, 208] width 340 height 27
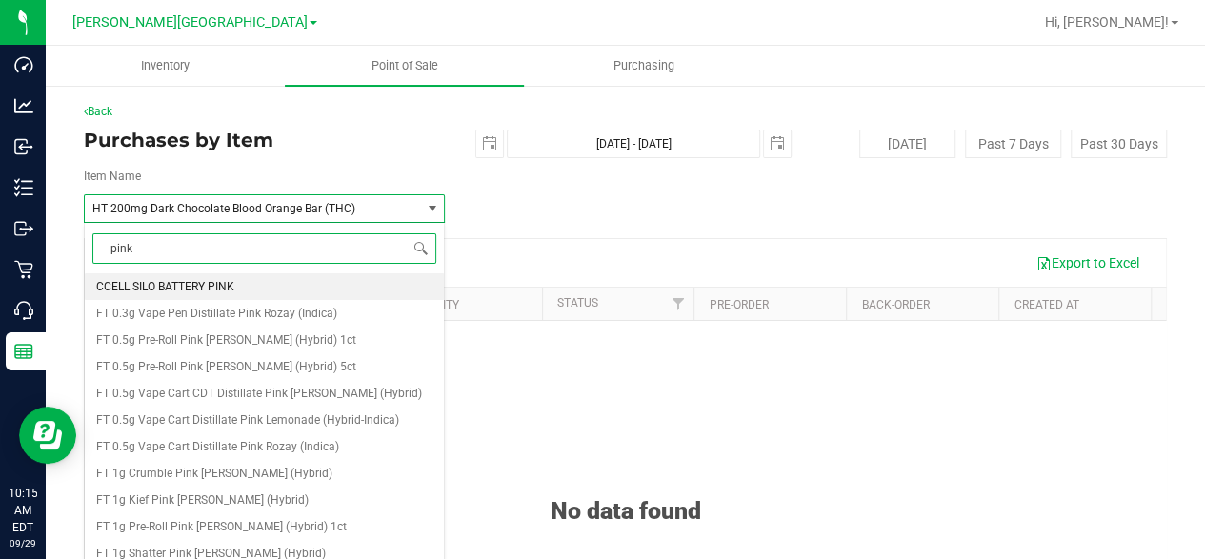
drag, startPoint x: 282, startPoint y: 245, endPoint x: 81, endPoint y: 247, distance: 200.9
click at [81, 247] on body "Dashboard Analytics Inbound Inventory Outbound Retail Call Center Reports 10:15…" at bounding box center [602, 279] width 1205 height 559
paste input "FT 0.5g Vape Cart Distillate Pink Rozay"
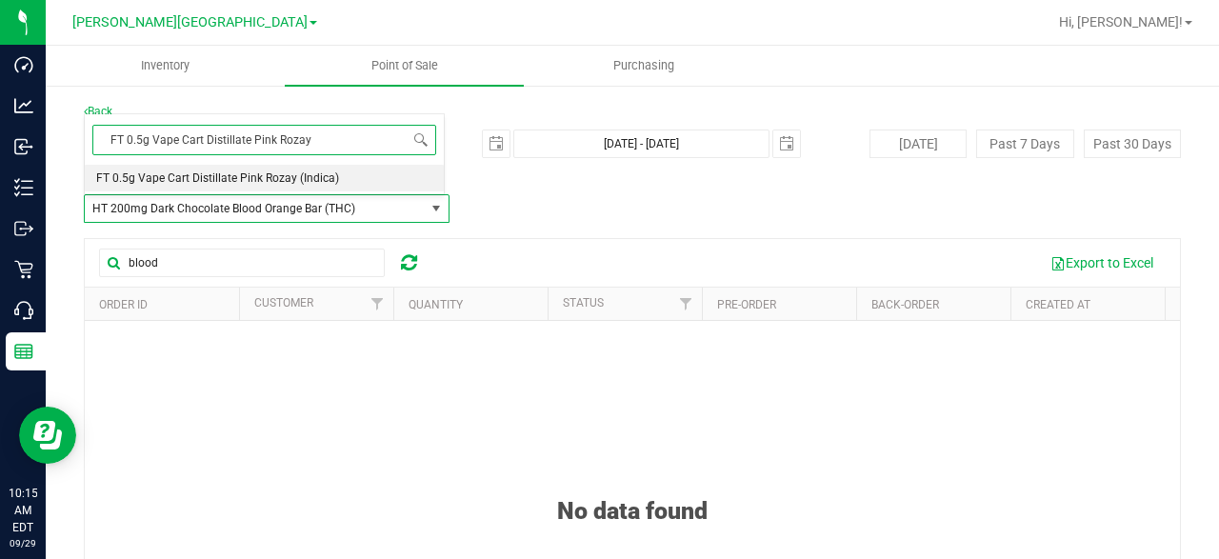
type input "FT 0.5g Vape Cart Distillate Pink Rozay"
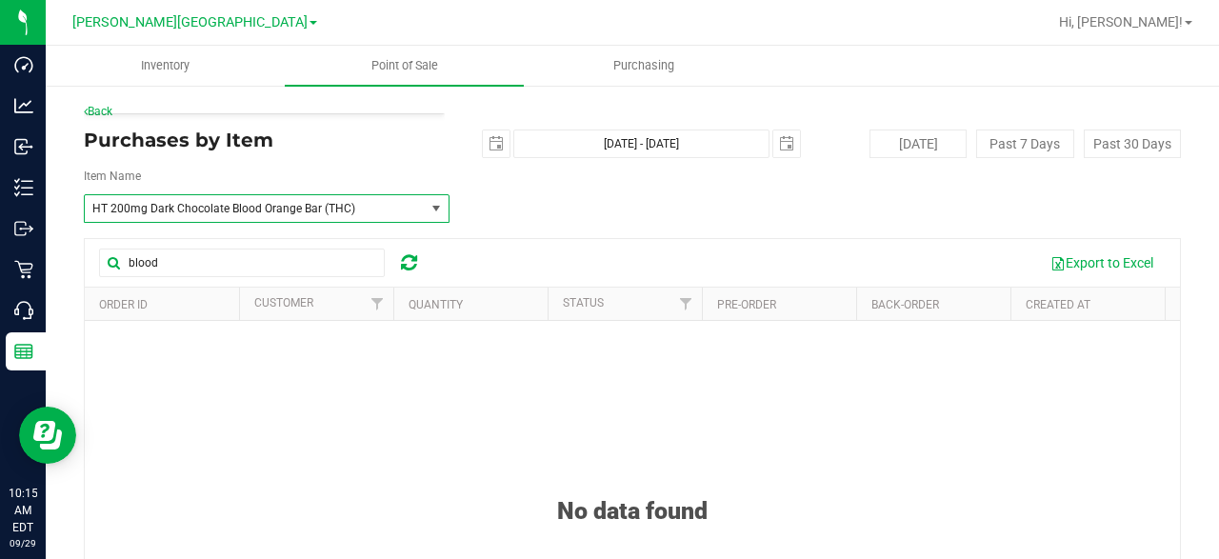
click at [573, 187] on div "Item Name HT 200mg Dark Chocolate Blood Orange Bar (THC) Select Item FT 0.5g Va…" at bounding box center [632, 195] width 1097 height 55
click at [356, 197] on span "HT 200mg Dark Chocolate Blood Orange Bar (THC)" at bounding box center [255, 208] width 340 height 27
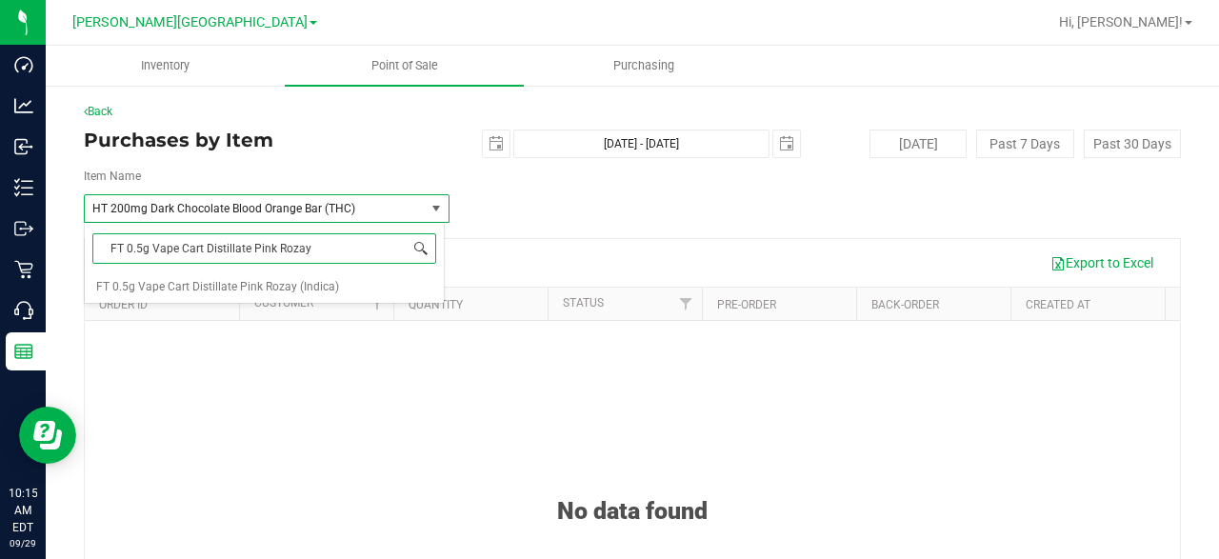
click at [422, 250] on span at bounding box center [420, 248] width 15 height 15
click at [290, 283] on span "FT 0.5g Vape Cart Distillate Pink Rozay (Indica)" at bounding box center [217, 286] width 243 height 13
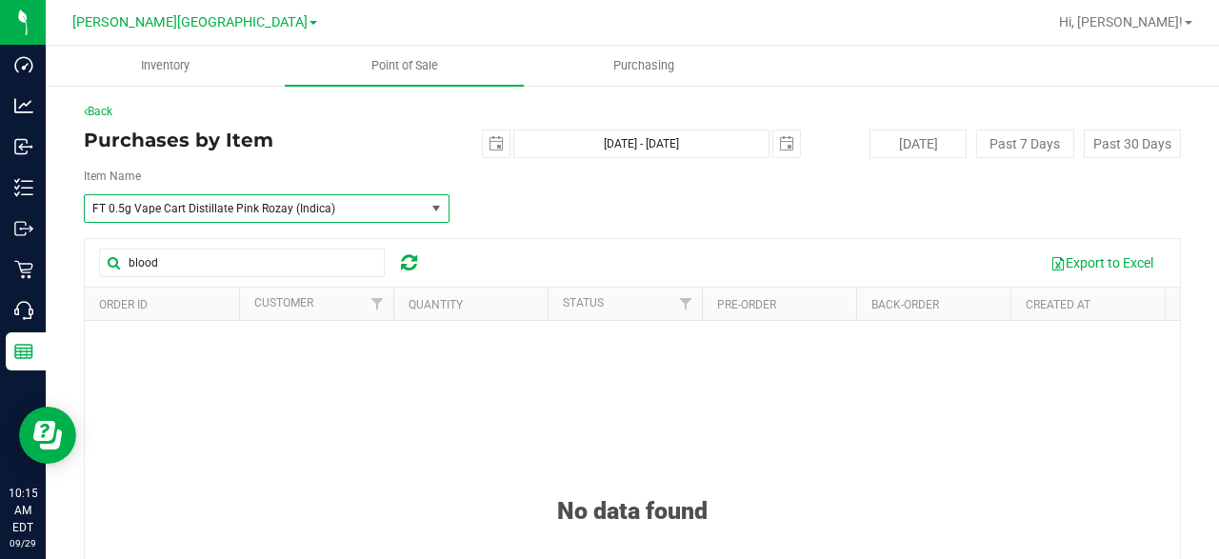
click at [434, 203] on span "select" at bounding box center [436, 208] width 15 height 15
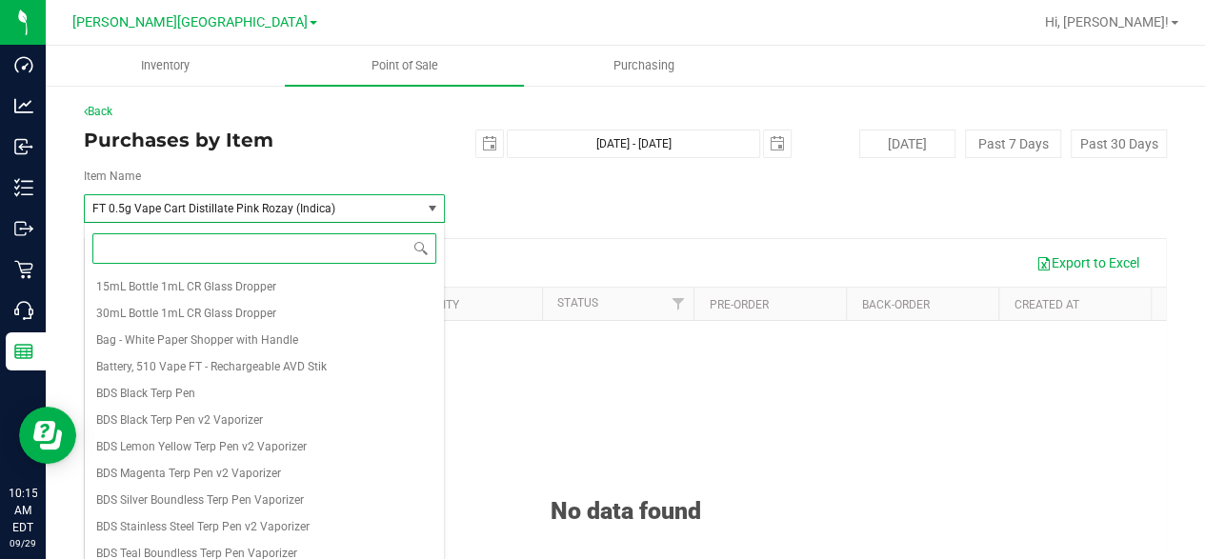
click at [244, 247] on input at bounding box center [264, 248] width 344 height 30
drag, startPoint x: 244, startPoint y: 247, endPoint x: 217, endPoint y: 235, distance: 29.0
click at [217, 235] on input at bounding box center [264, 248] width 344 height 30
click at [221, 250] on input at bounding box center [264, 248] width 344 height 30
paste input "FT 0.5g Vape Cart Distillate Pink Rozay"
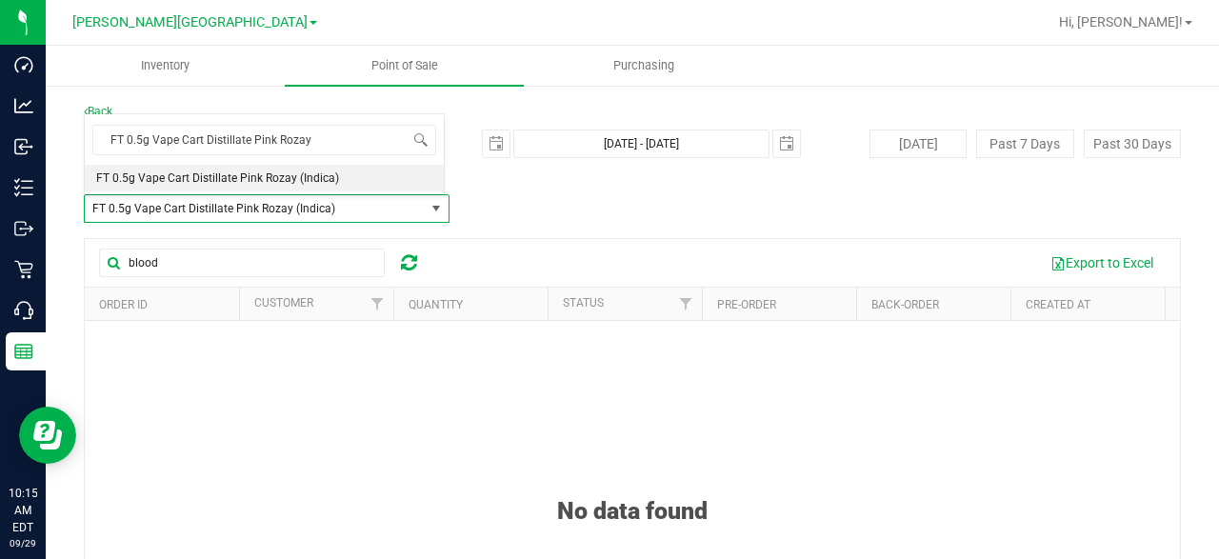
click at [130, 204] on div "FT 0.5g Vape Cart Distillate Pink Rozay Select Item FT 0.5g Vape Cart Distillat…" at bounding box center [264, 283] width 361 height 340
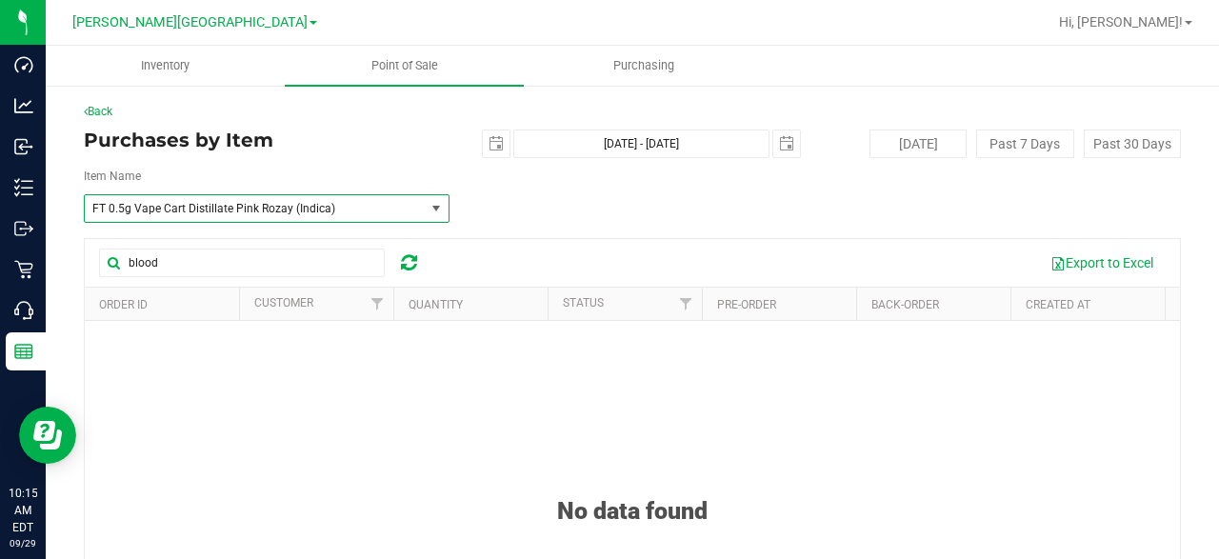
click at [130, 209] on span "FT 0.5g Vape Cart Distillate Pink Rozay (Indica)" at bounding box center [247, 208] width 311 height 13
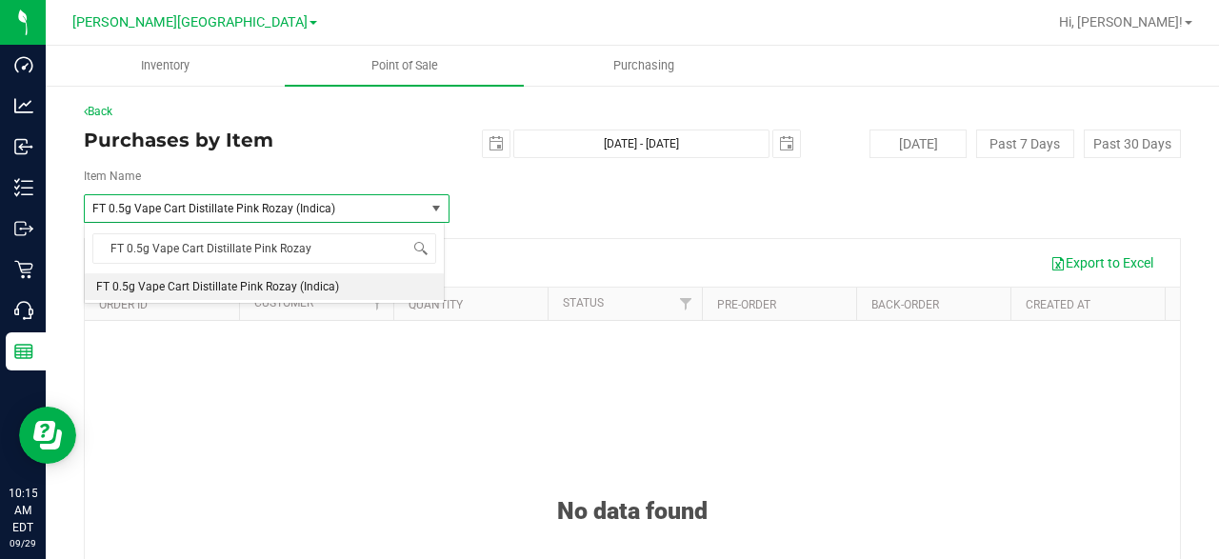
click at [129, 202] on span "FT 0.5g Vape Cart Distillate Pink Rozay (Indica)" at bounding box center [247, 208] width 311 height 13
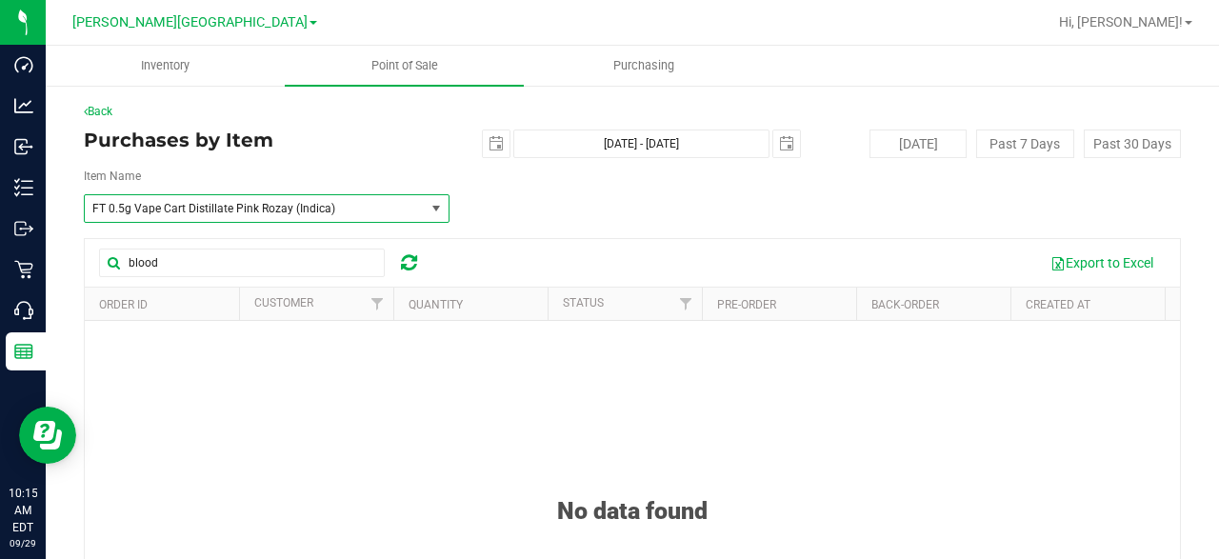
click at [130, 204] on span "FT 0.5g Vape Cart Distillate Pink Rozay (Indica)" at bounding box center [247, 208] width 311 height 13
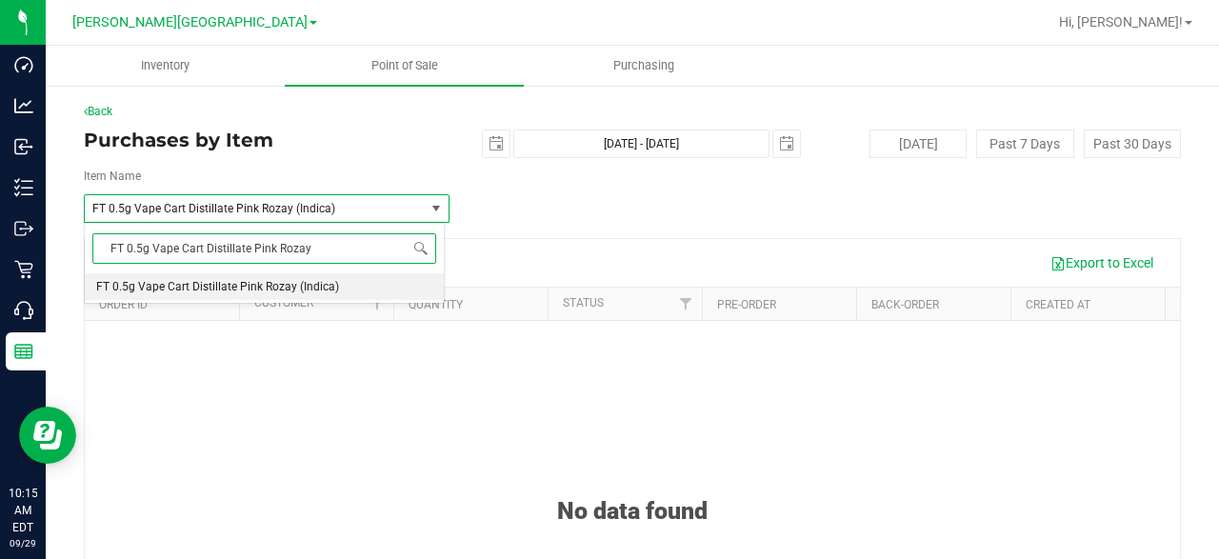
drag, startPoint x: 150, startPoint y: 246, endPoint x: 105, endPoint y: 248, distance: 45.8
click at [105, 248] on input "FT 0.5g Vape Cart Distillate Pink Rozay" at bounding box center [264, 248] width 344 height 30
type input "Vape Cart Distillate Pink Rozay"
click at [155, 315] on span "FT 1g Vape Cart Distillate Pink Rozay (Indica)" at bounding box center [212, 313] width 233 height 13
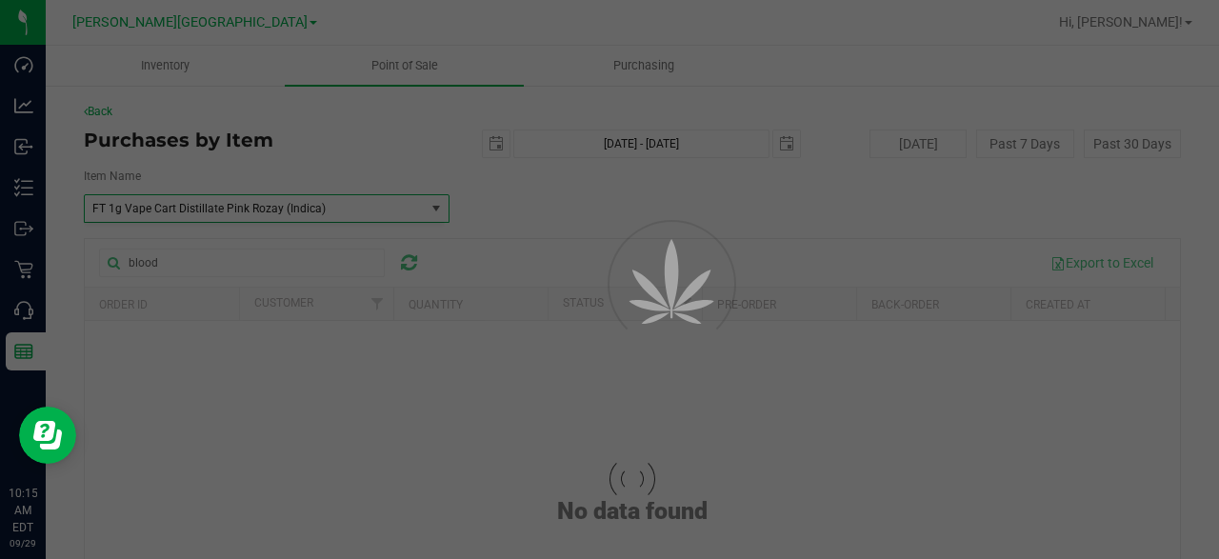
scroll to position [66556, 0]
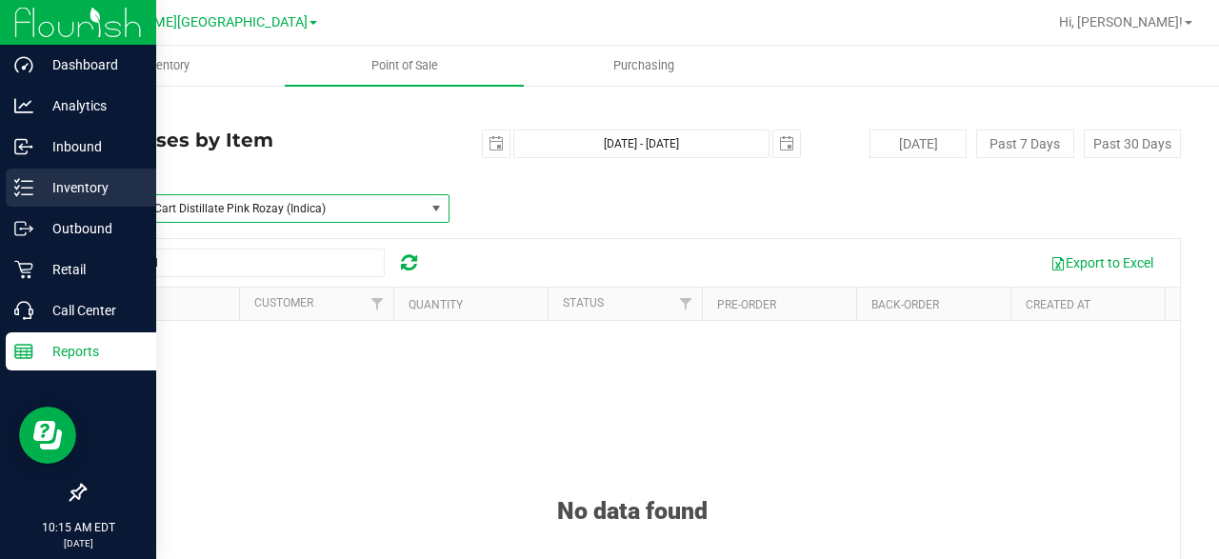
click at [80, 186] on p "Inventory" at bounding box center [90, 187] width 114 height 23
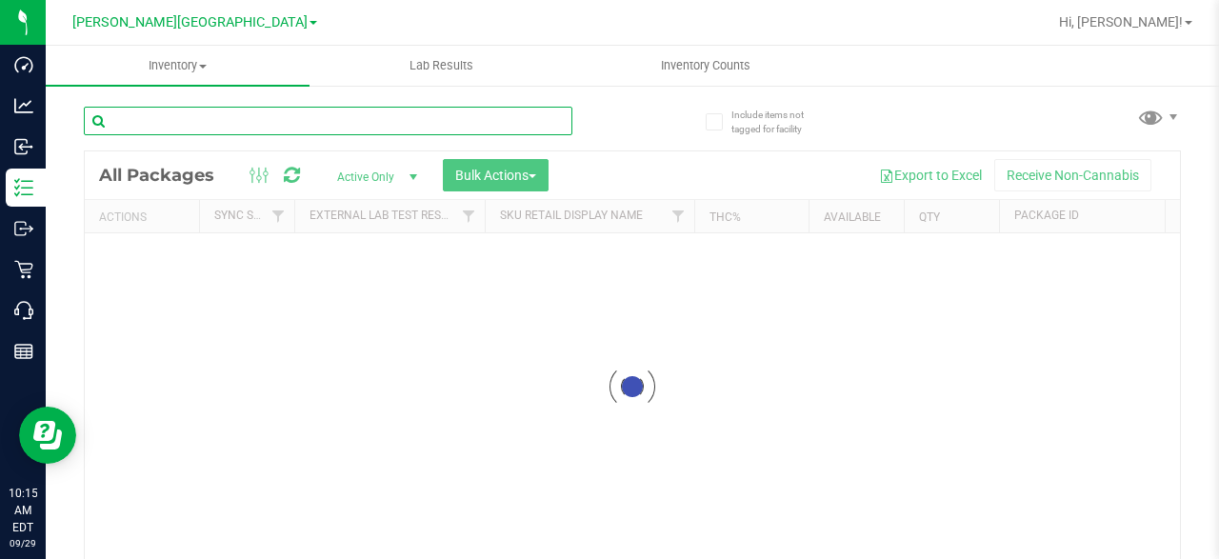
click at [220, 129] on input "text" at bounding box center [328, 121] width 489 height 29
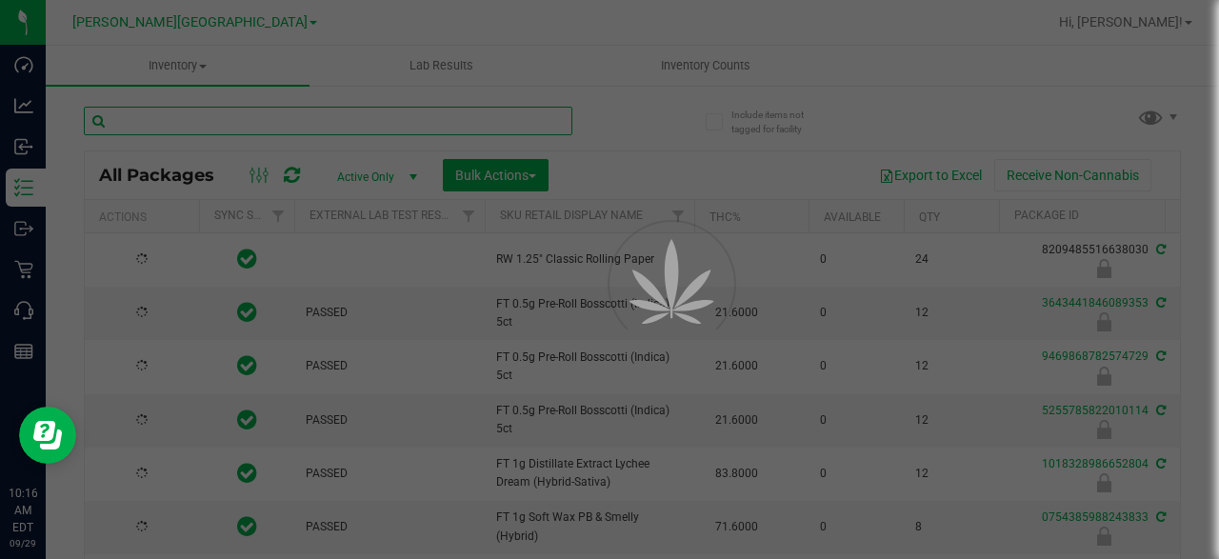
paste input "FT 0.5g Vape Cart Distillate Pink Rozay"
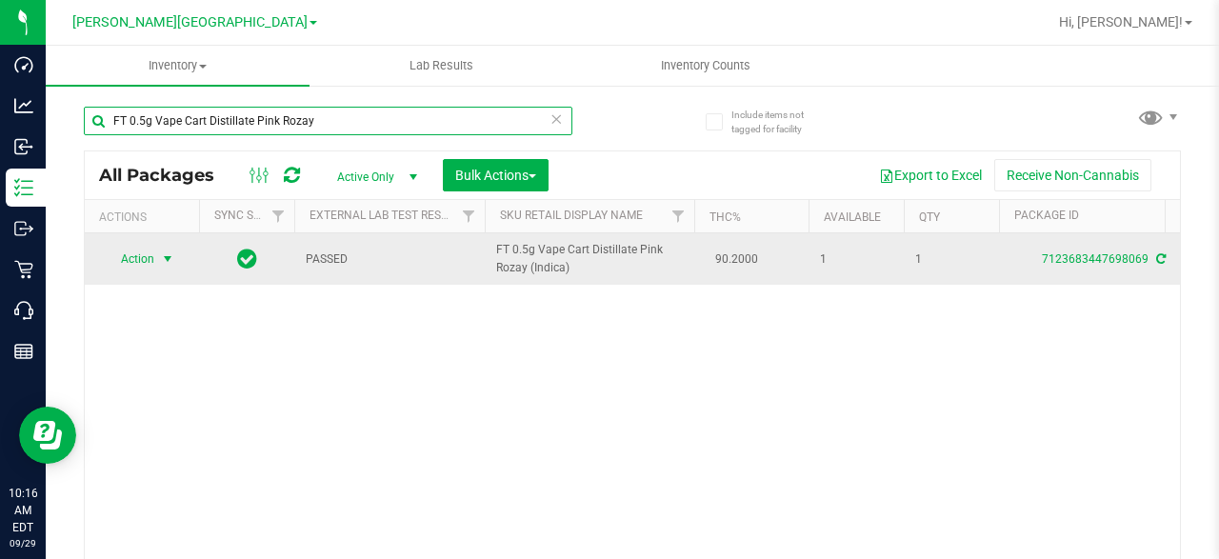
type input "FT 0.5g Vape Cart Distillate Pink Rozay"
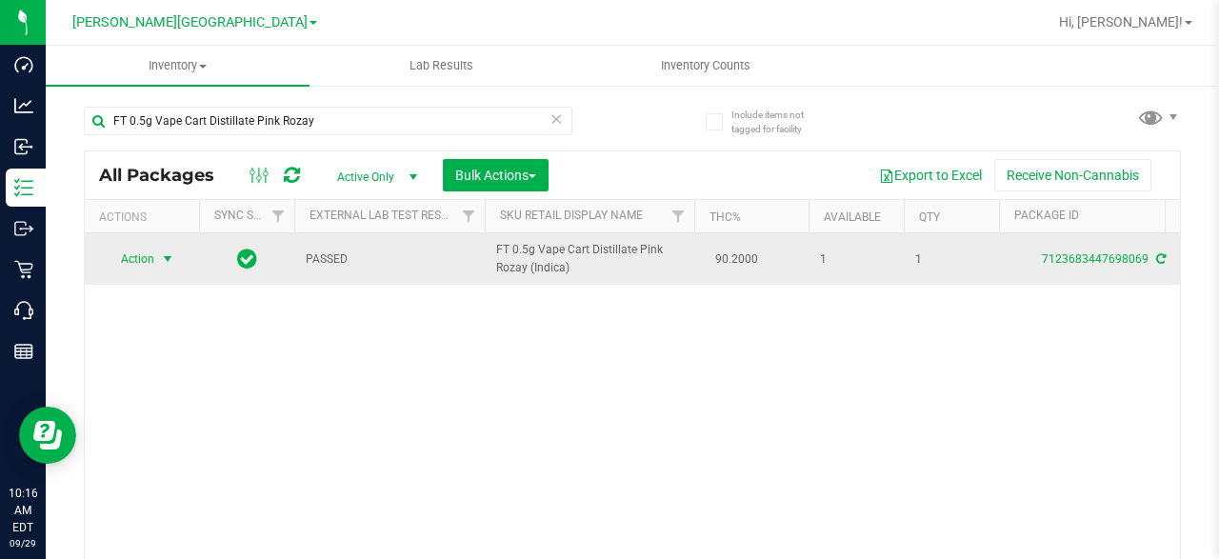
click at [130, 256] on span "Action" at bounding box center [129, 259] width 51 height 27
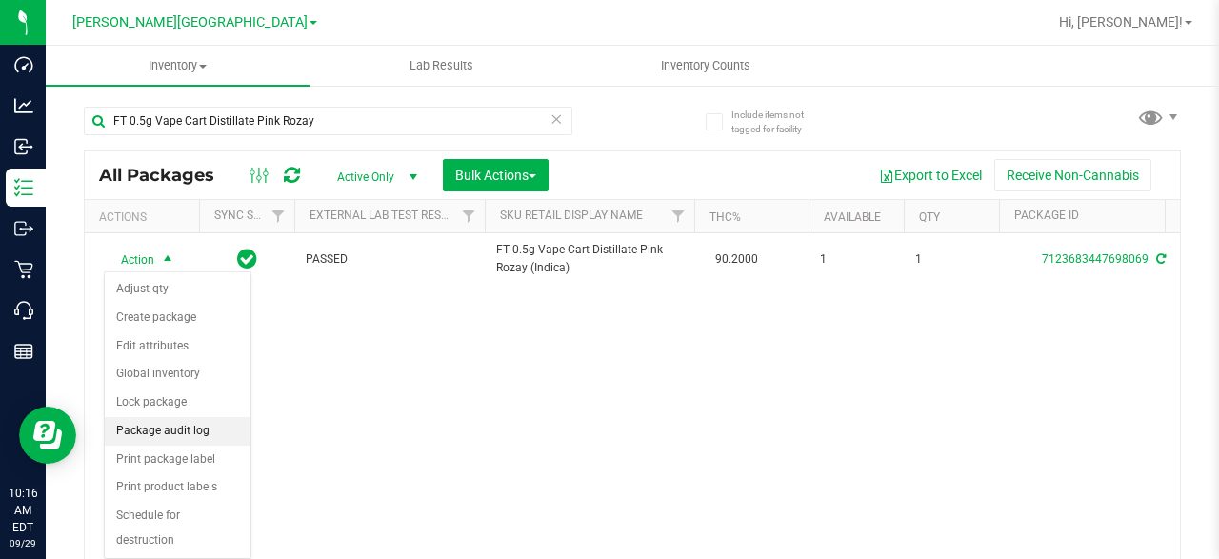
click at [206, 432] on li "Package audit log" at bounding box center [178, 431] width 146 height 29
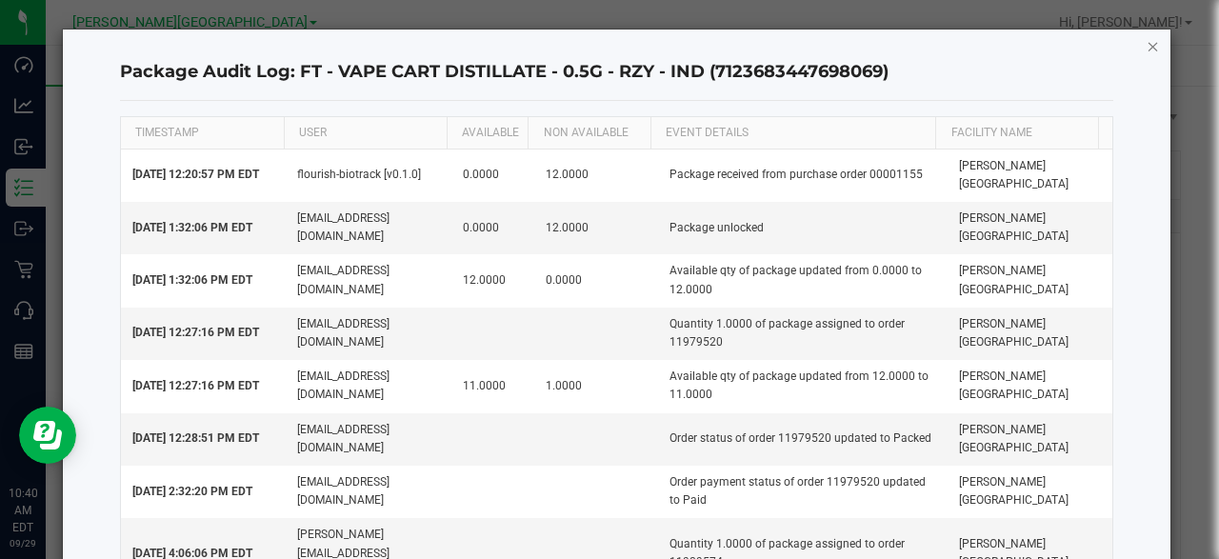
click at [1147, 45] on icon "button" at bounding box center [1153, 45] width 13 height 23
